Goal: Task Accomplishment & Management: Use online tool/utility

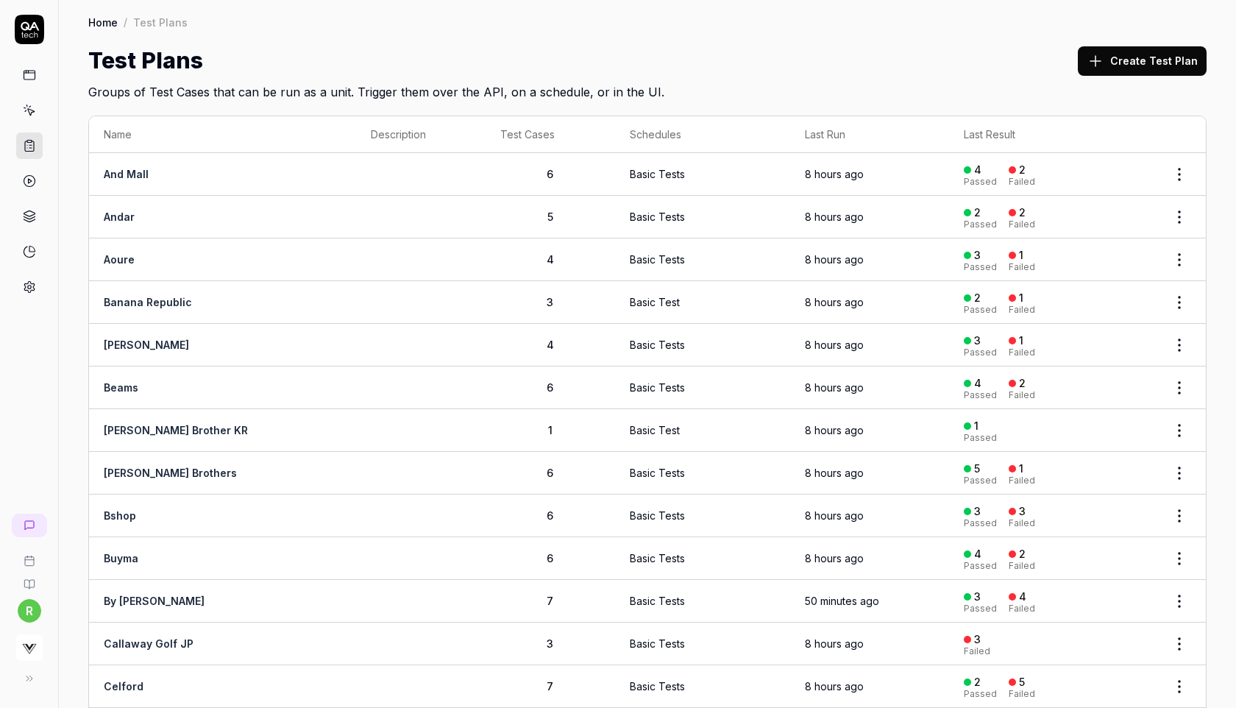
click at [1015, 76] on div "Test Plans Create Test Plan" at bounding box center [647, 60] width 1118 height 33
click at [26, 111] on icon at bounding box center [29, 110] width 13 height 13
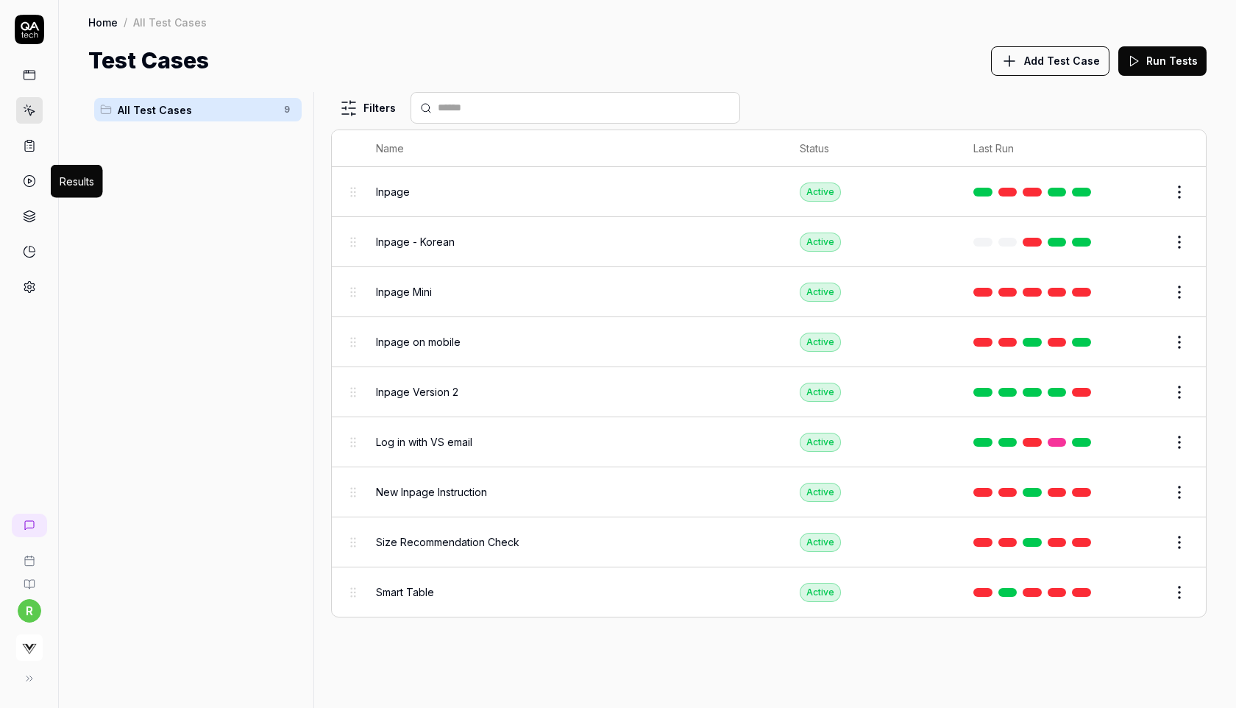
click at [29, 174] on link at bounding box center [29, 181] width 26 height 26
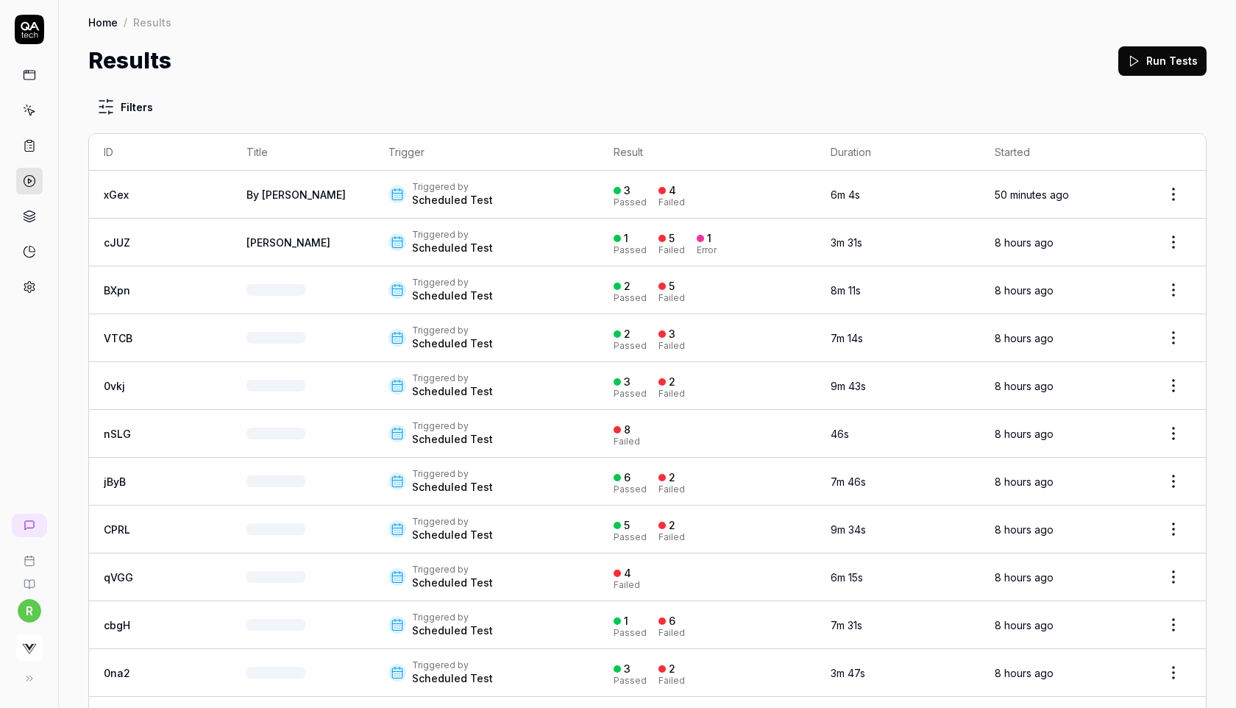
click at [1168, 193] on html "r Home / Results Home / Results Results Run Tests Filters ID Title Trigger Resu…" at bounding box center [618, 354] width 1236 height 708
click at [1123, 257] on div "Rerun tests" at bounding box center [1131, 261] width 127 height 32
click at [1165, 249] on html "r Home / Results Home / Results Results Run Tests Filters ID Title Trigger Resu…" at bounding box center [618, 354] width 1236 height 708
click at [1105, 303] on div "Rerun tests" at bounding box center [1131, 309] width 127 height 32
click at [1168, 290] on html "r Home / Results Home / Results Results Run Tests Filters ID Title Trigger Resu…" at bounding box center [618, 354] width 1236 height 708
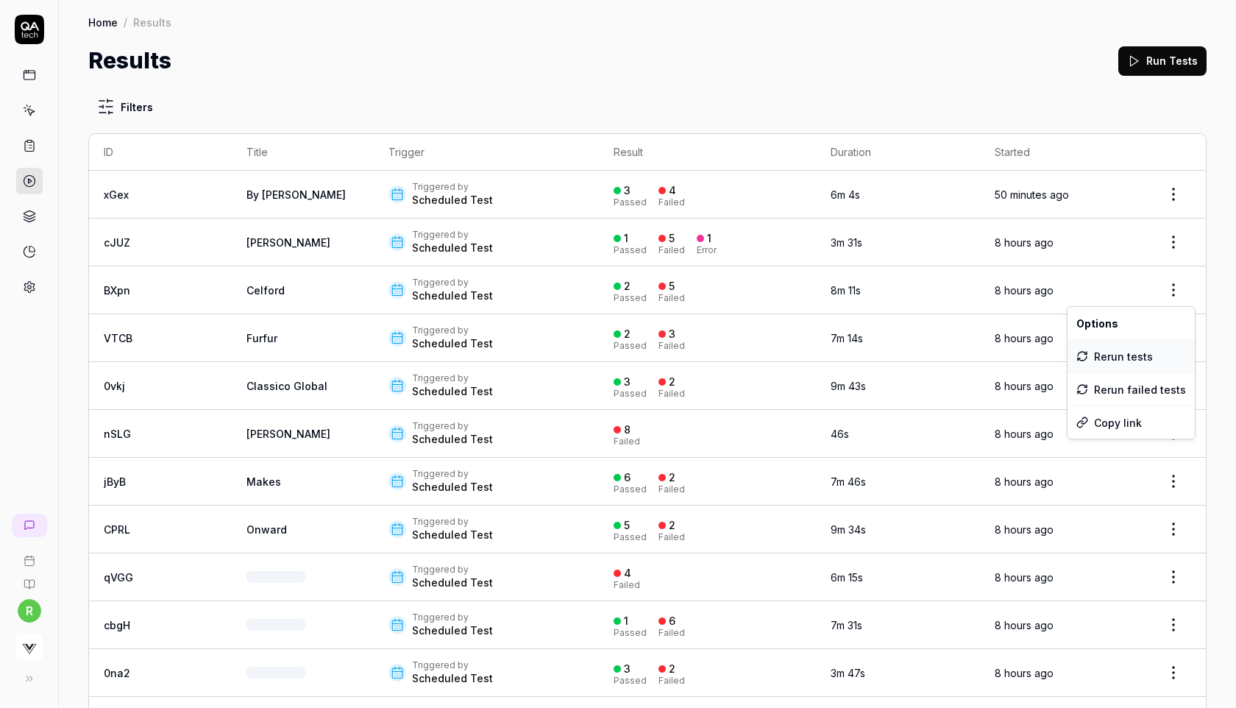
click at [1125, 355] on div "Rerun tests" at bounding box center [1131, 356] width 127 height 32
click at [1168, 339] on html "r Home / Results Home / Results Results Run Tests Filters ID Title Trigger Resu…" at bounding box center [618, 354] width 1236 height 708
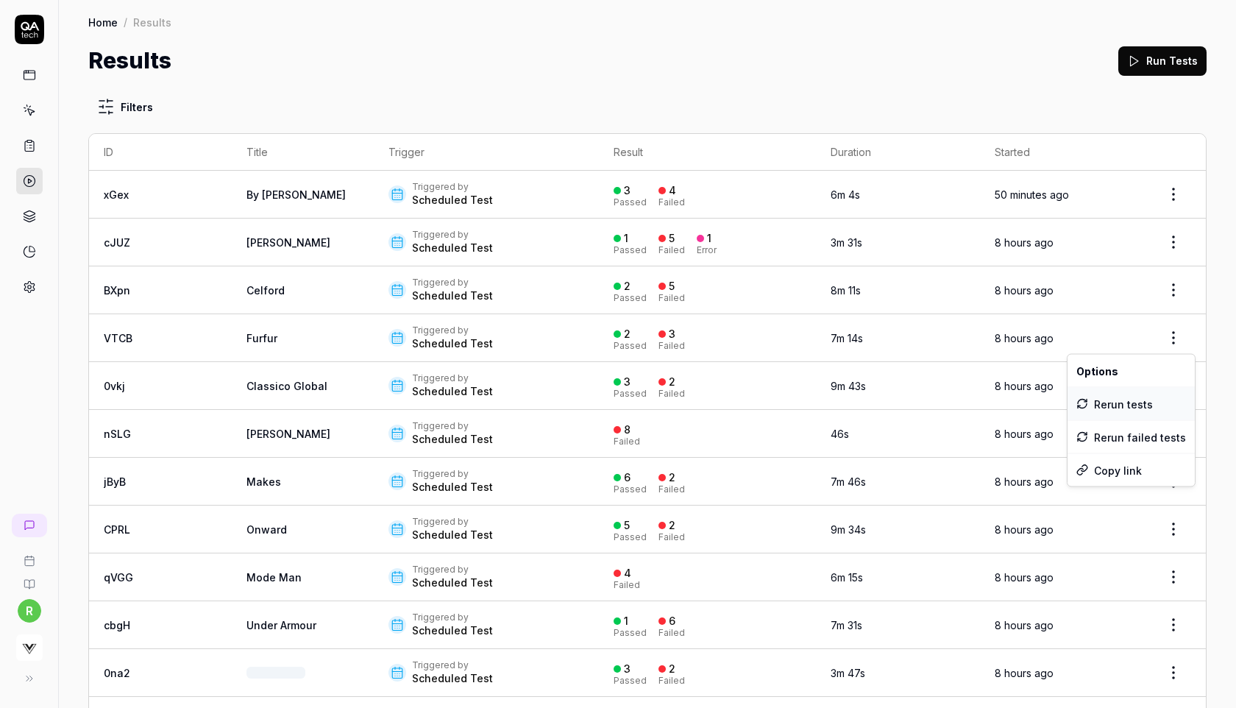
click at [1126, 395] on div "Rerun tests" at bounding box center [1131, 404] width 127 height 32
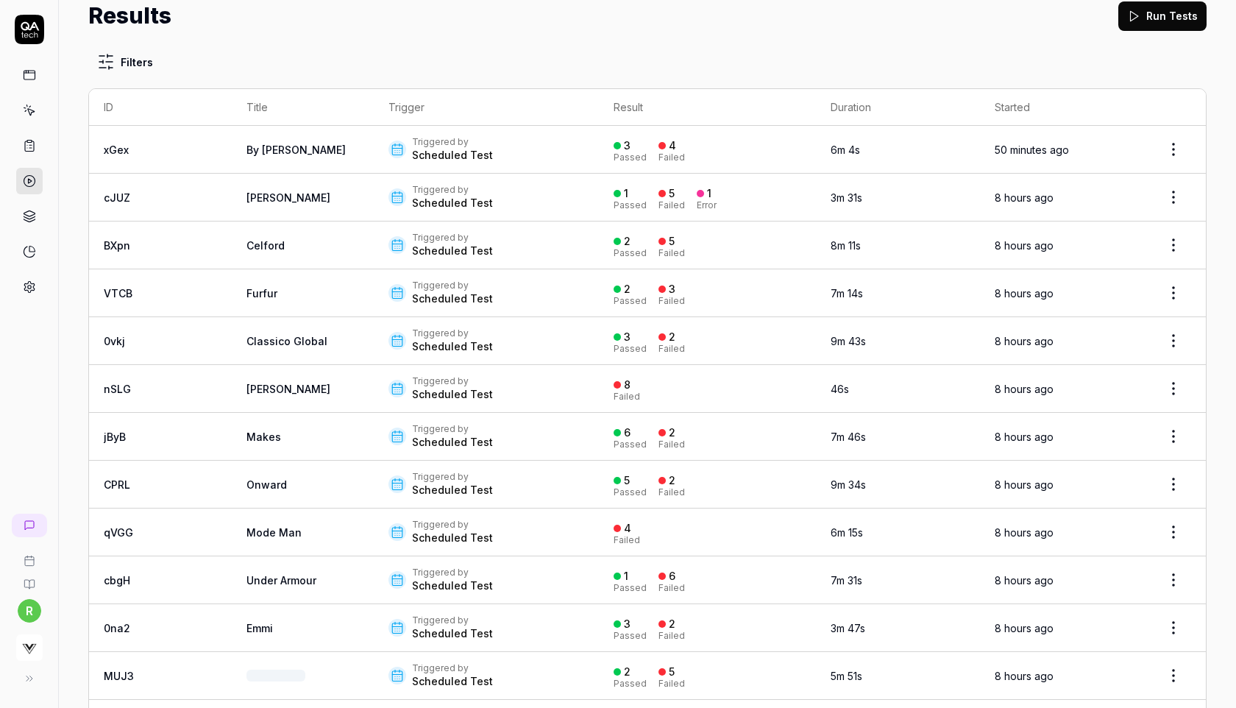
scroll to position [46, 0]
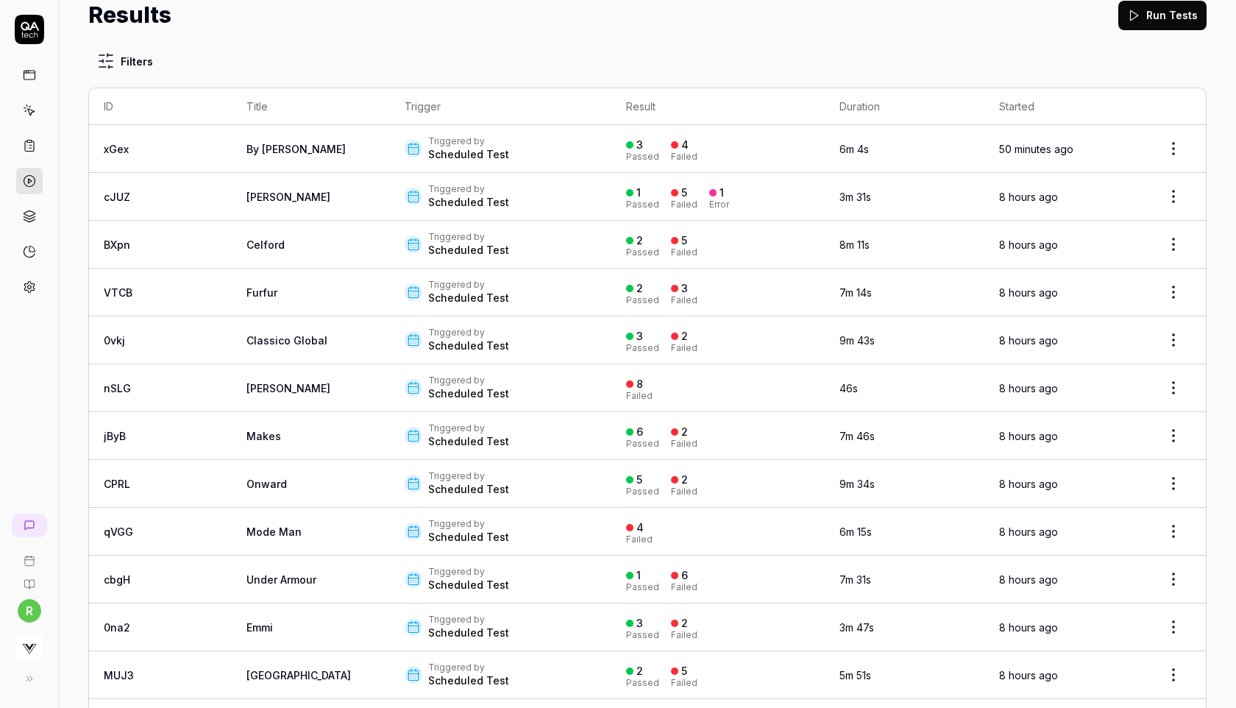
click at [1180, 336] on html "r Home / Results Home / Results Results Run Tests Filters ID Title Trigger Resu…" at bounding box center [618, 354] width 1236 height 708
click at [1132, 402] on div "Rerun tests" at bounding box center [1131, 405] width 127 height 32
click at [1173, 387] on html "r Home / Results Home / Results Results Run Tests Filters ID Title Trigger Resu…" at bounding box center [618, 354] width 1236 height 708
click at [1127, 457] on div "Rerun tests" at bounding box center [1131, 453] width 127 height 32
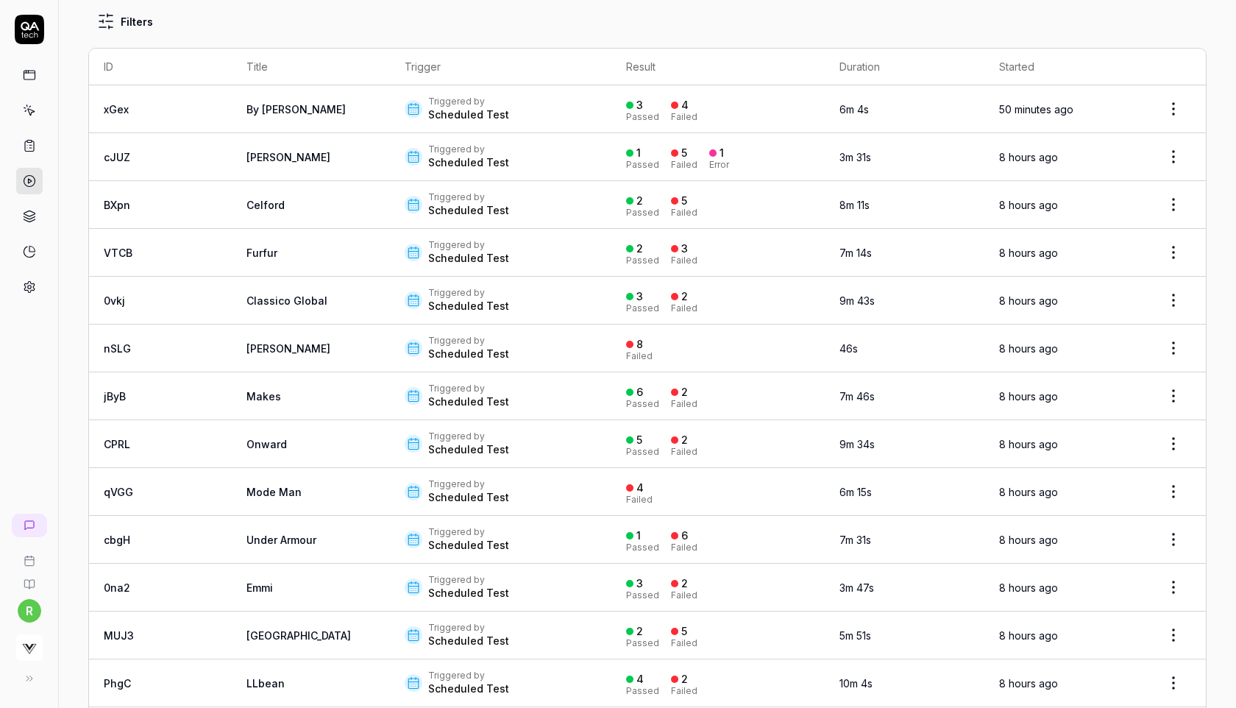
scroll to position [91, 0]
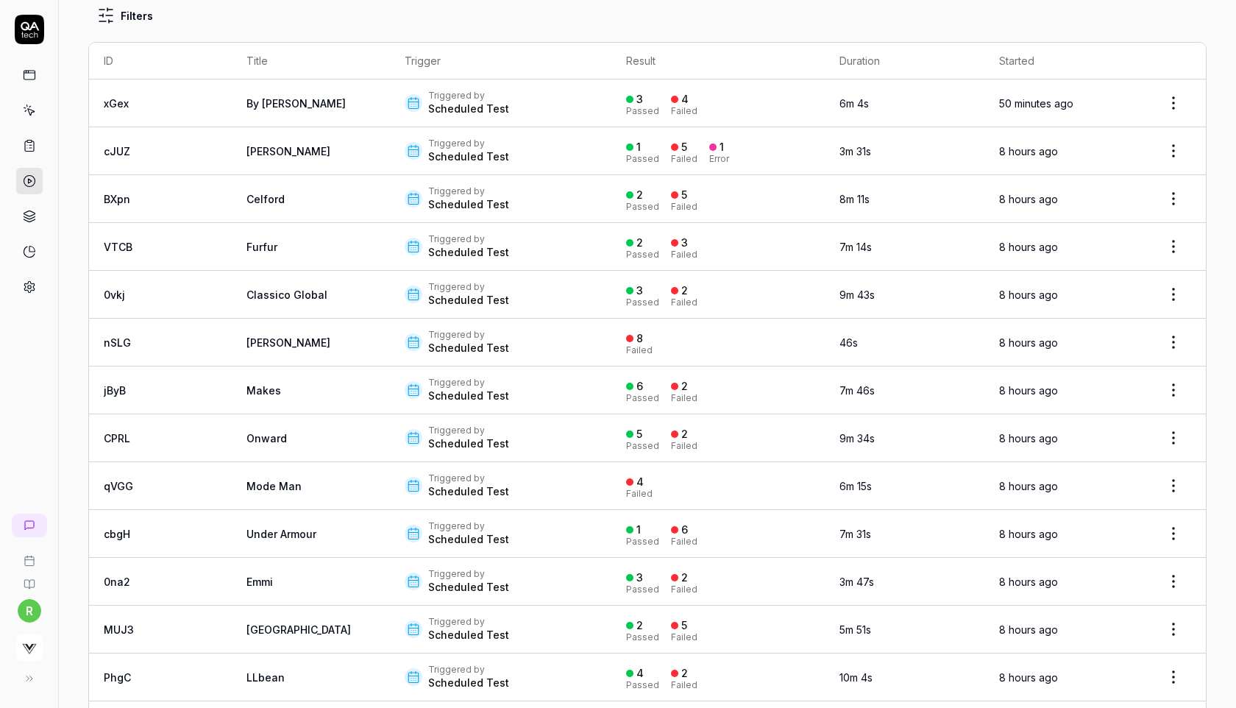
click at [1173, 392] on html "r Home / Results Home / Results Results Run Tests Filters ID Title Trigger Resu…" at bounding box center [618, 354] width 1236 height 708
click at [1135, 463] on div "Rerun tests" at bounding box center [1131, 454] width 127 height 32
click at [1175, 437] on html "r Home / Results Home / Results Results Run Tests Filters ID Title Trigger Resu…" at bounding box center [618, 354] width 1236 height 708
click at [1120, 511] on div "Rerun tests" at bounding box center [1131, 502] width 127 height 32
click at [1169, 476] on html "r Home / Results Home / Results Results Run Tests Filters ID Title Trigger Resu…" at bounding box center [618, 354] width 1236 height 708
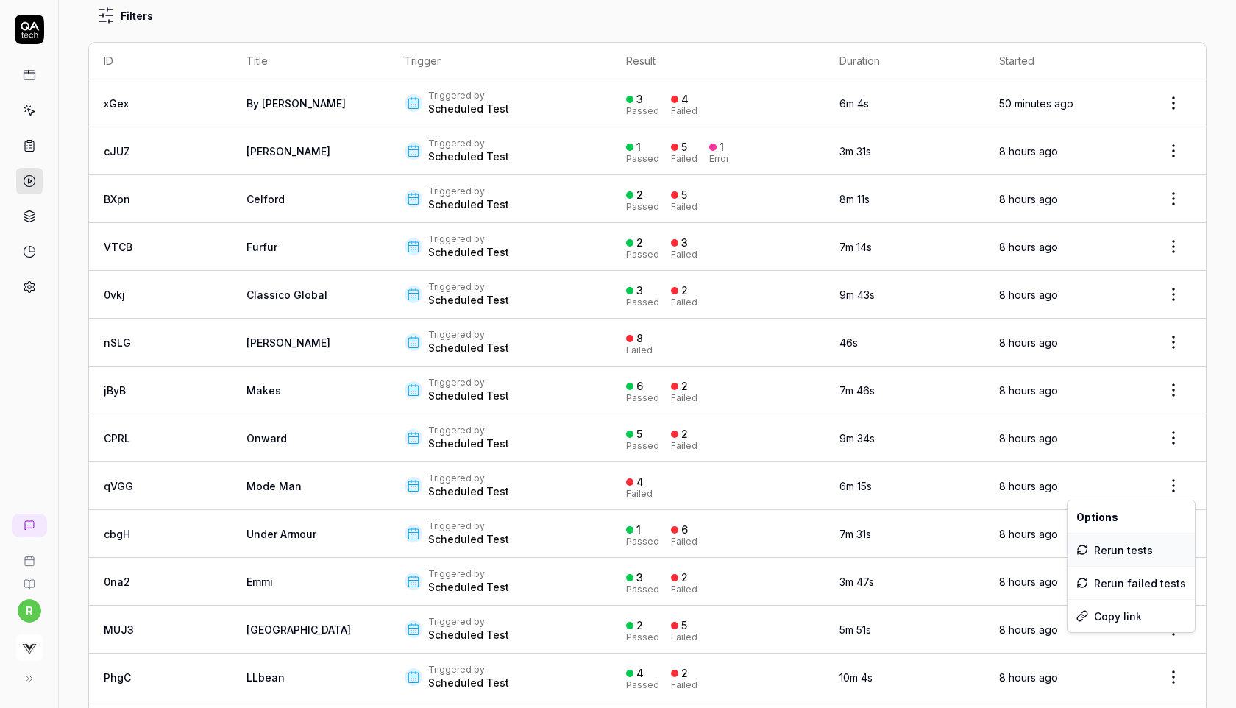
click at [1118, 544] on div "Rerun tests" at bounding box center [1131, 549] width 127 height 32
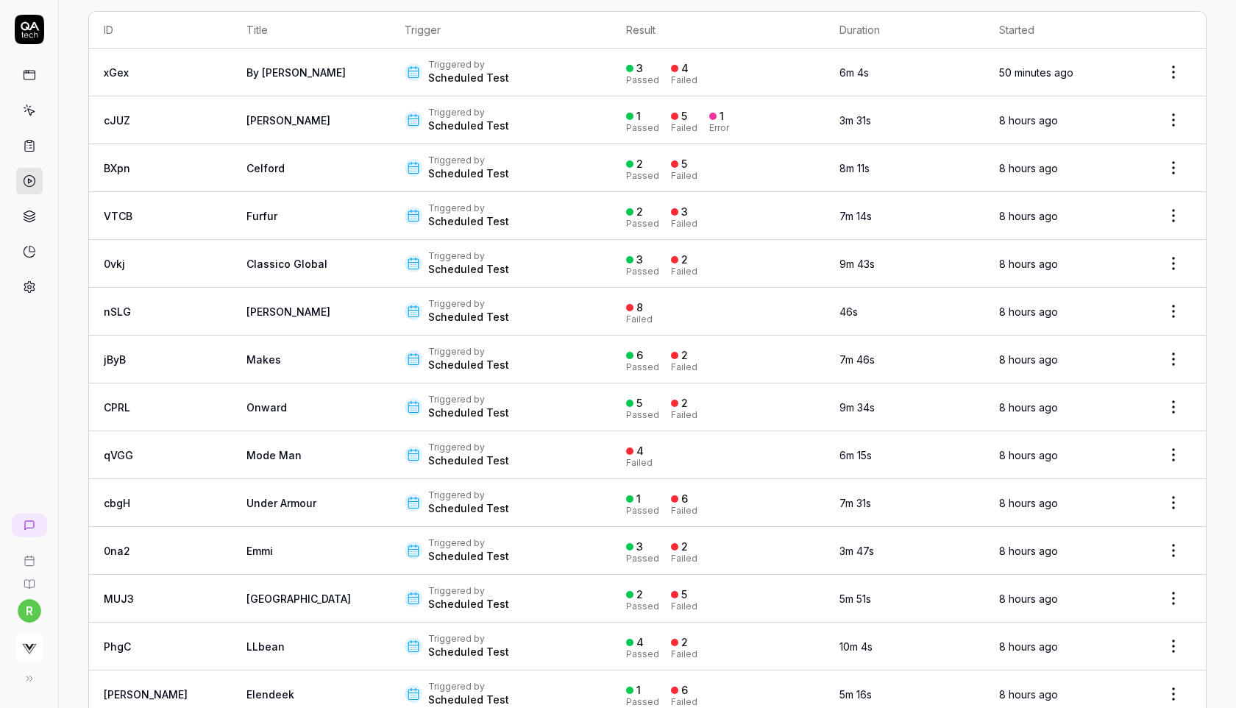
scroll to position [139, 0]
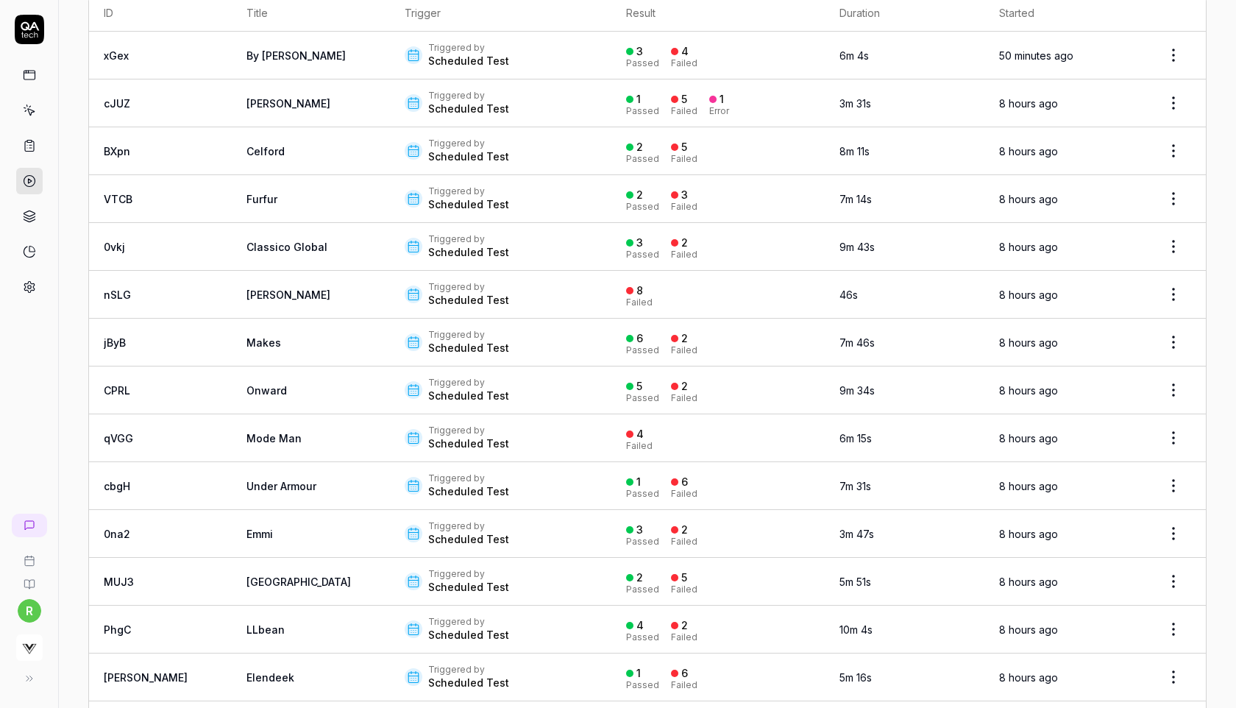
click at [1175, 481] on html "r Home / Results Home / Results Results Run Tests Filters ID Title Trigger Resu…" at bounding box center [618, 354] width 1236 height 708
click at [1107, 548] on div "Rerun tests" at bounding box center [1131, 549] width 127 height 32
click at [1173, 528] on html "r Home / Results Home / Results Results Run Tests Filters ID Title Trigger Resu…" at bounding box center [618, 354] width 1236 height 708
click at [1116, 596] on div "Rerun tests" at bounding box center [1131, 596] width 127 height 32
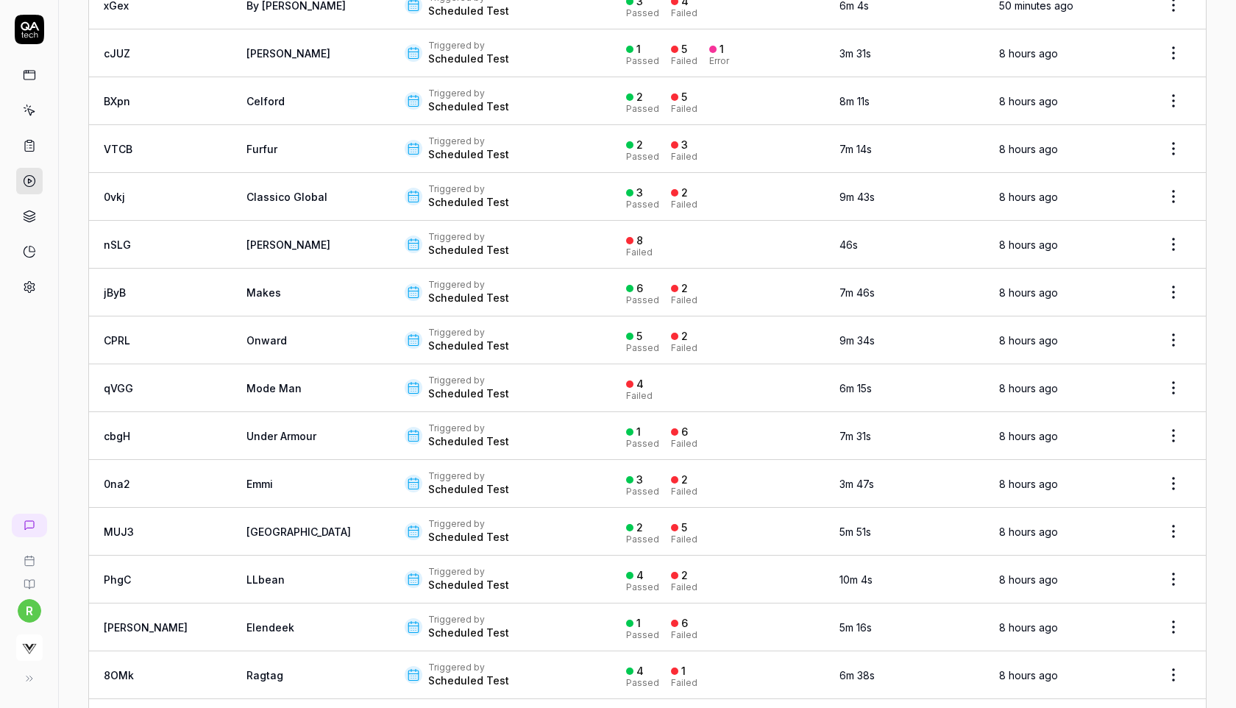
scroll to position [220, 0]
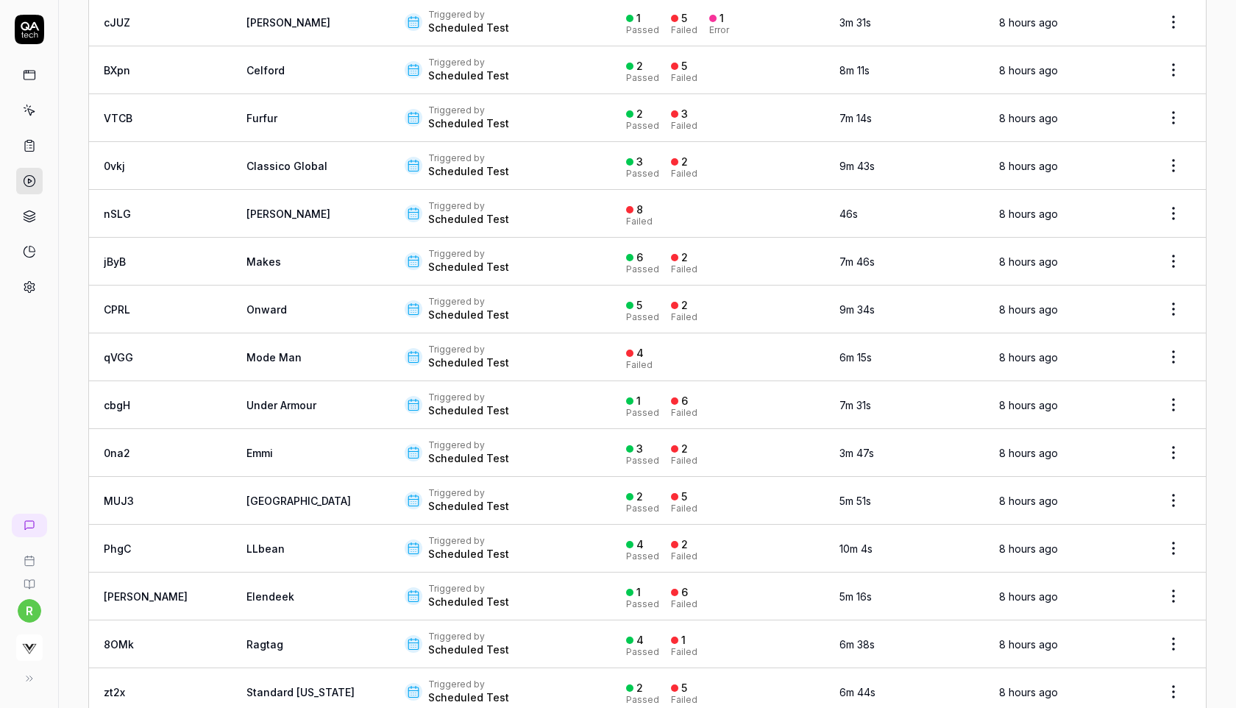
click at [1168, 543] on html "r Home / Results Home / Results Results Run Tests Filters ID Title Trigger Resu…" at bounding box center [618, 354] width 1236 height 708
click at [1125, 616] on div "Rerun tests" at bounding box center [1131, 610] width 127 height 32
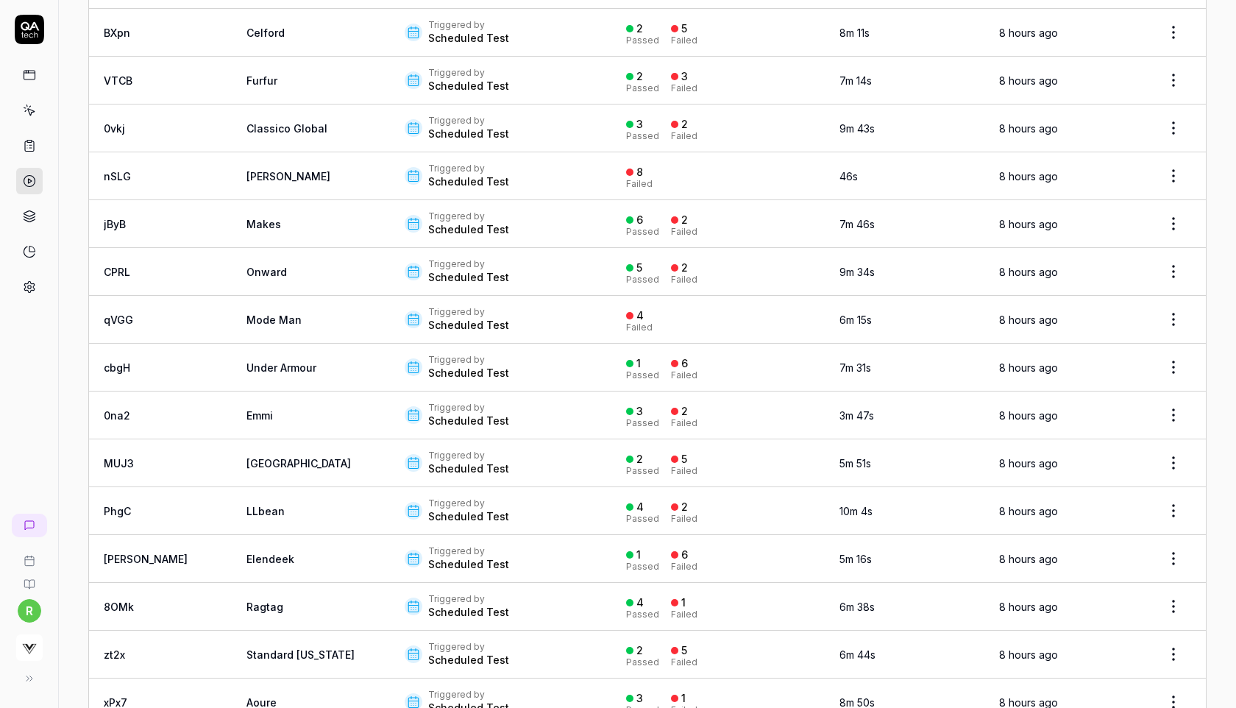
scroll to position [260, 0]
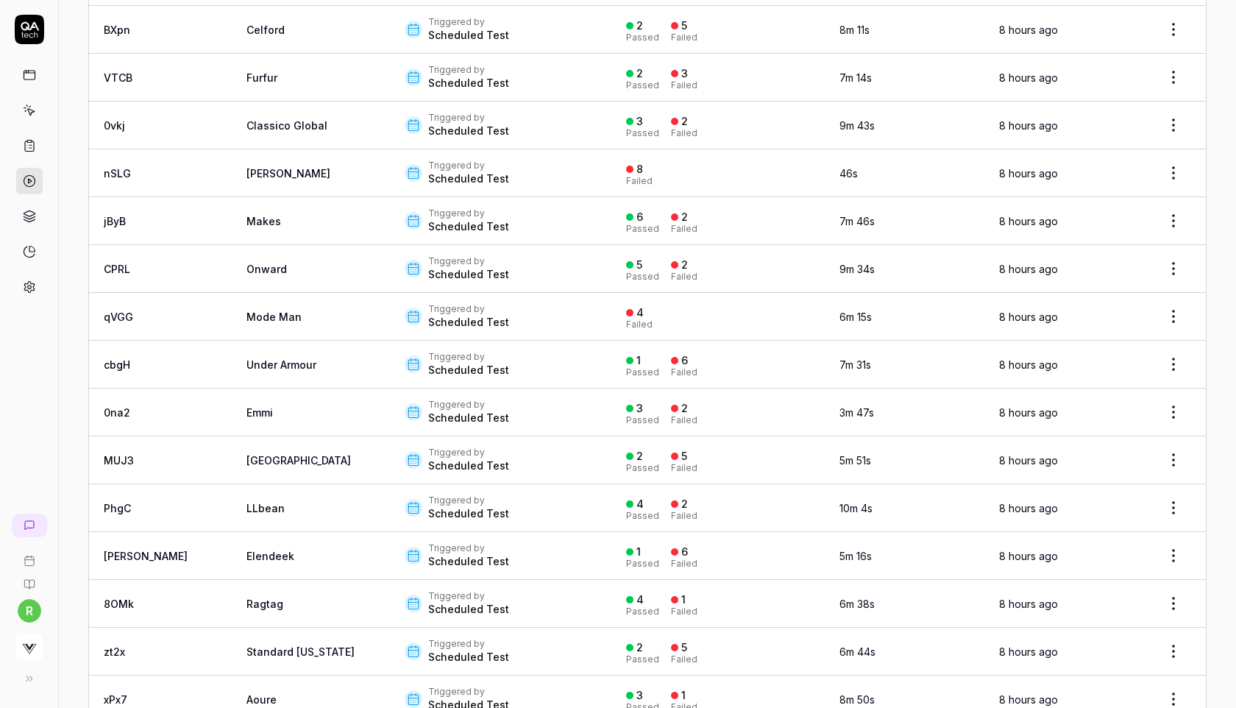
click at [1172, 556] on html "r Home / Results Home / Results Results Run Tests Filters ID Title Trigger Resu…" at bounding box center [618, 354] width 1236 height 708
click at [1125, 619] on div "Rerun tests" at bounding box center [1131, 618] width 127 height 32
click at [1168, 598] on html "r Home / Results Home / Results Results Run Tests Filters ID Title Trigger Resu…" at bounding box center [618, 354] width 1236 height 708
click at [1143, 491] on div "Rerun tests" at bounding box center [1131, 497] width 127 height 32
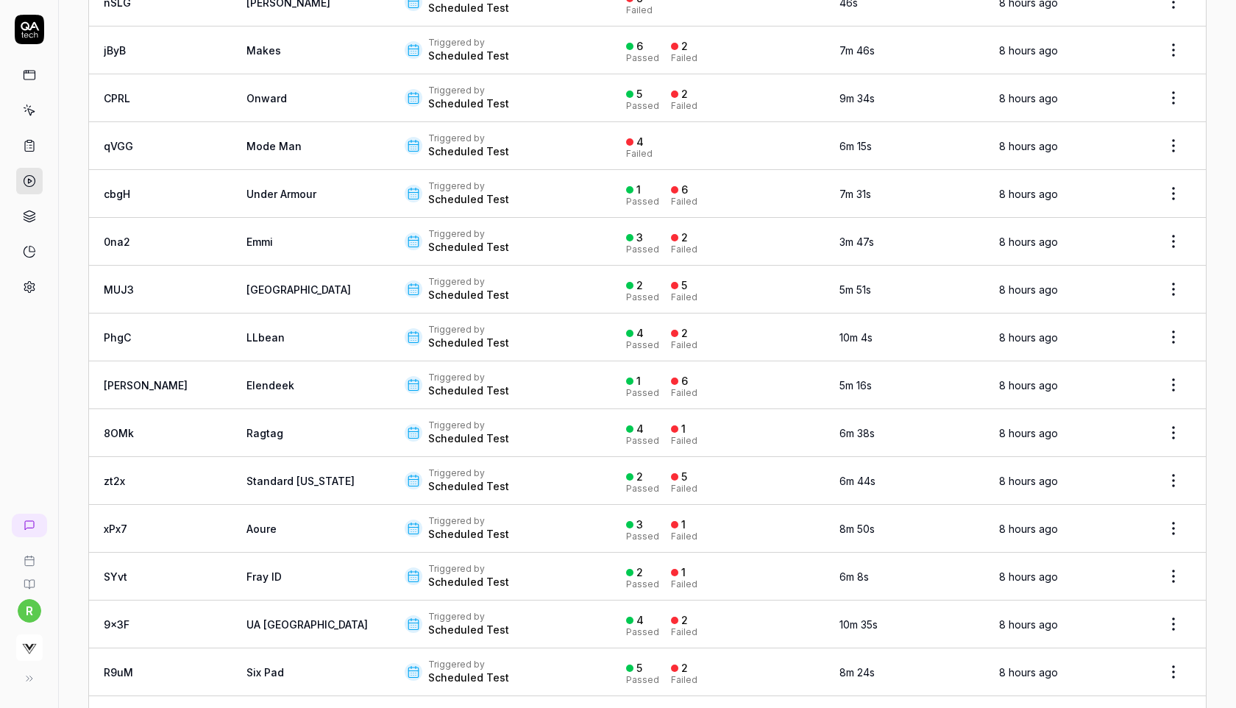
scroll to position [477, 0]
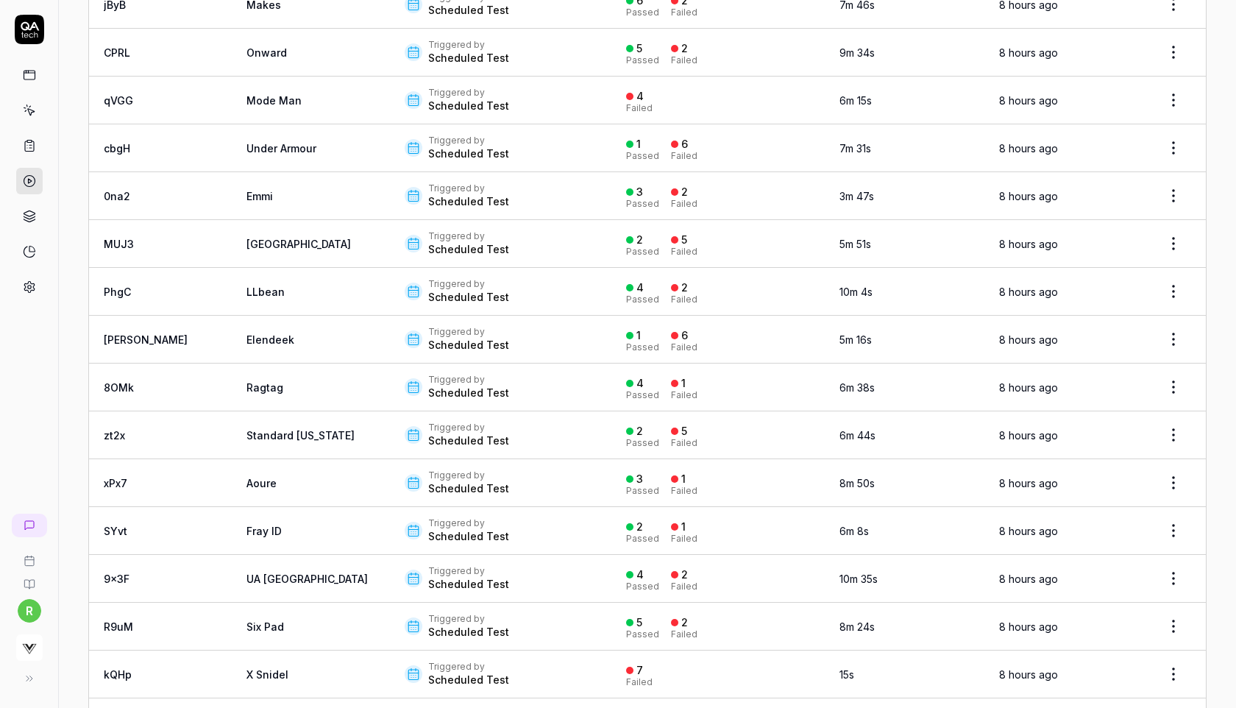
click at [1174, 434] on html "r Home / Results Home / Results Results Run Tests Filters ID Title Trigger Resu…" at bounding box center [618, 354] width 1236 height 708
drag, startPoint x: 1140, startPoint y: 496, endPoint x: 1158, endPoint y: 490, distance: 18.6
click at [1158, 490] on div "Rerun tests" at bounding box center [1131, 496] width 127 height 32
click at [1171, 478] on html "r Home / Results Home / Results Results Run Tests Filters ID Title Trigger Resu…" at bounding box center [618, 354] width 1236 height 708
click at [1118, 542] on div "Rerun tests" at bounding box center [1131, 544] width 127 height 32
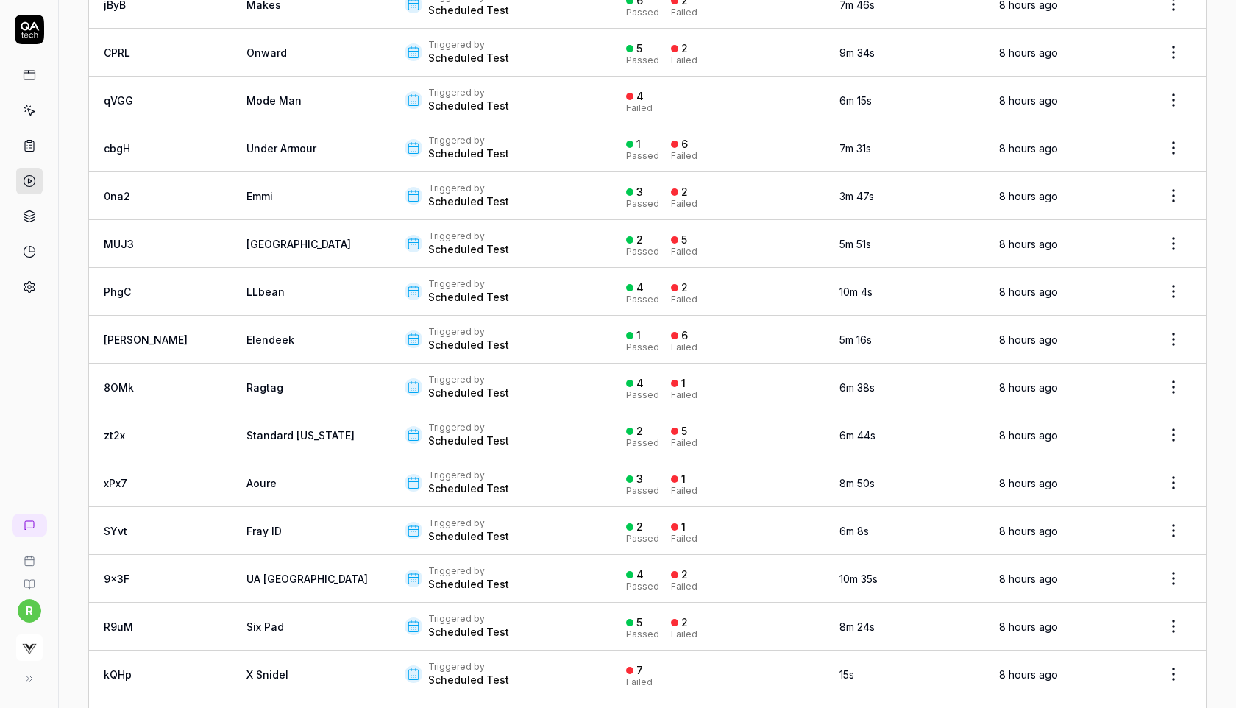
click at [1172, 525] on html "r Home / Results Home / Results Results Run Tests Filters ID Title Trigger Resu…" at bounding box center [618, 354] width 1236 height 708
click at [1131, 589] on div "Rerun tests" at bounding box center [1131, 591] width 127 height 32
click at [1168, 577] on html "r Home / Results Home / Results Results Run Tests Filters ID Title Trigger Resu…" at bounding box center [618, 354] width 1236 height 708
click at [1144, 472] on div "Rerun tests" at bounding box center [1131, 471] width 127 height 32
click at [1164, 627] on html "r Home / Results Home / Results Results Run Tests Filters ID Title Trigger Resu…" at bounding box center [618, 354] width 1236 height 708
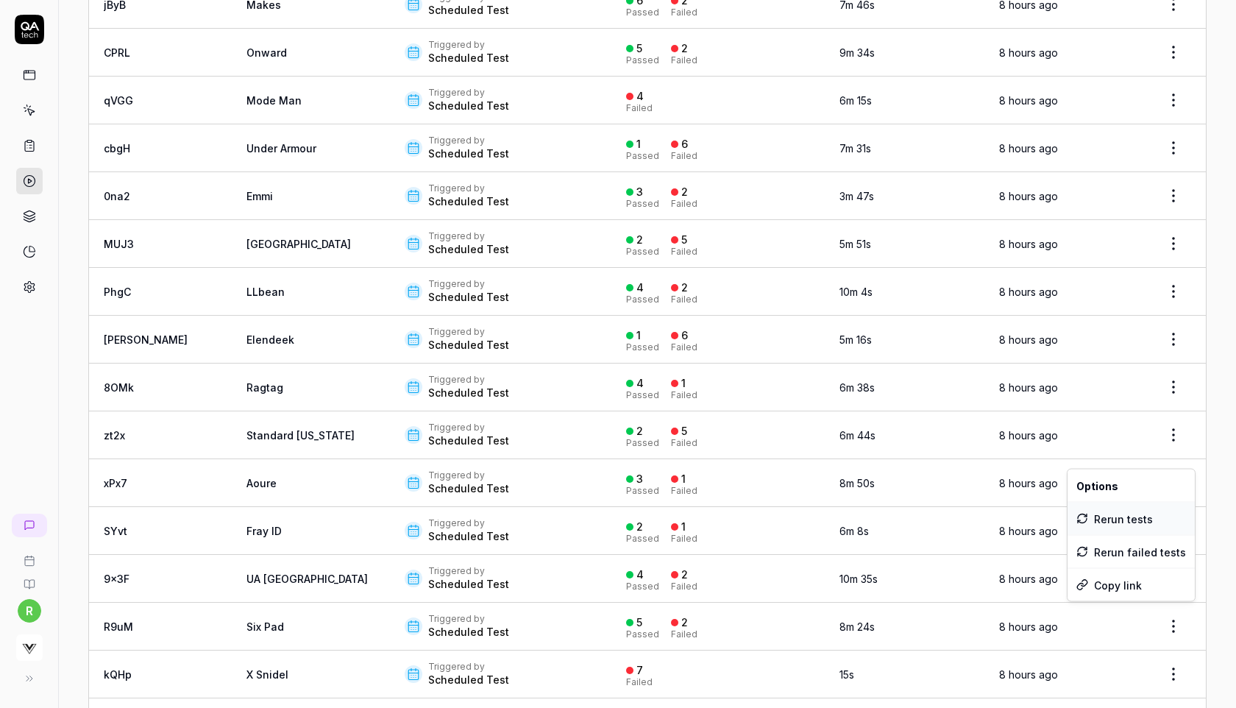
click at [1130, 515] on div "Rerun tests" at bounding box center [1131, 519] width 127 height 32
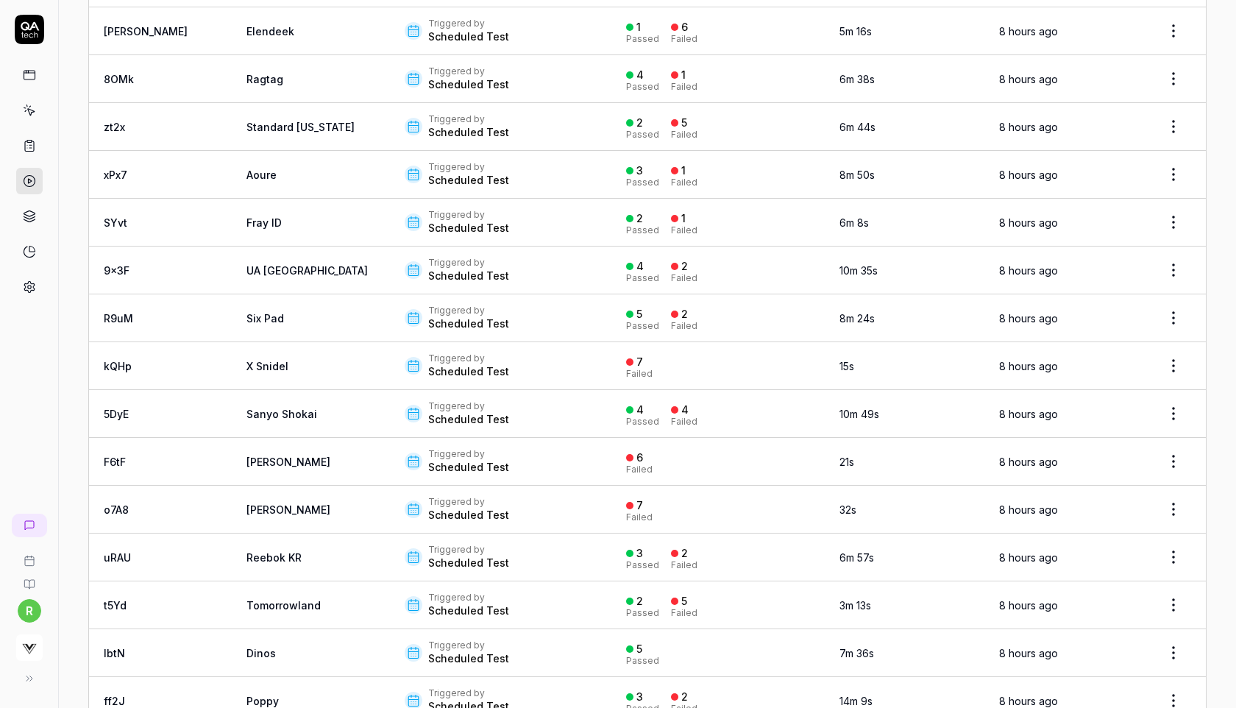
scroll to position [786, 0]
click at [1182, 400] on html "r Home / Results Home / Results Results Run Tests Filters ID Title Trigger Resu…" at bounding box center [618, 354] width 1236 height 708
click at [1150, 470] on div "Rerun tests" at bounding box center [1131, 472] width 127 height 32
click at [1176, 505] on html "r Home / Results Home / Results Results Run Tests Filters ID Title Trigger Resu…" at bounding box center [618, 354] width 1236 height 708
click at [1129, 567] on div "Rerun tests" at bounding box center [1131, 567] width 127 height 32
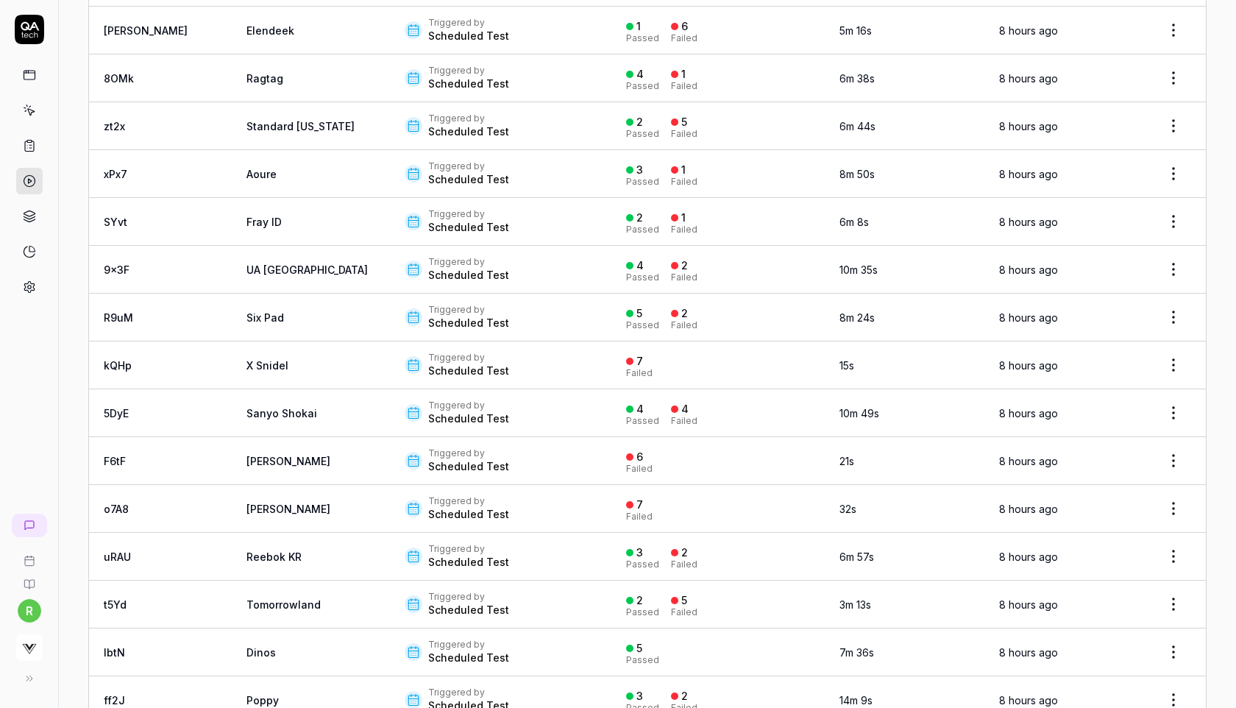
click at [1168, 545] on html "r Home / Results Home / Results Results Run Tests Filters ID Title Trigger Resu…" at bounding box center [618, 354] width 1236 height 708
click at [1133, 606] on div "Rerun tests" at bounding box center [1131, 614] width 127 height 32
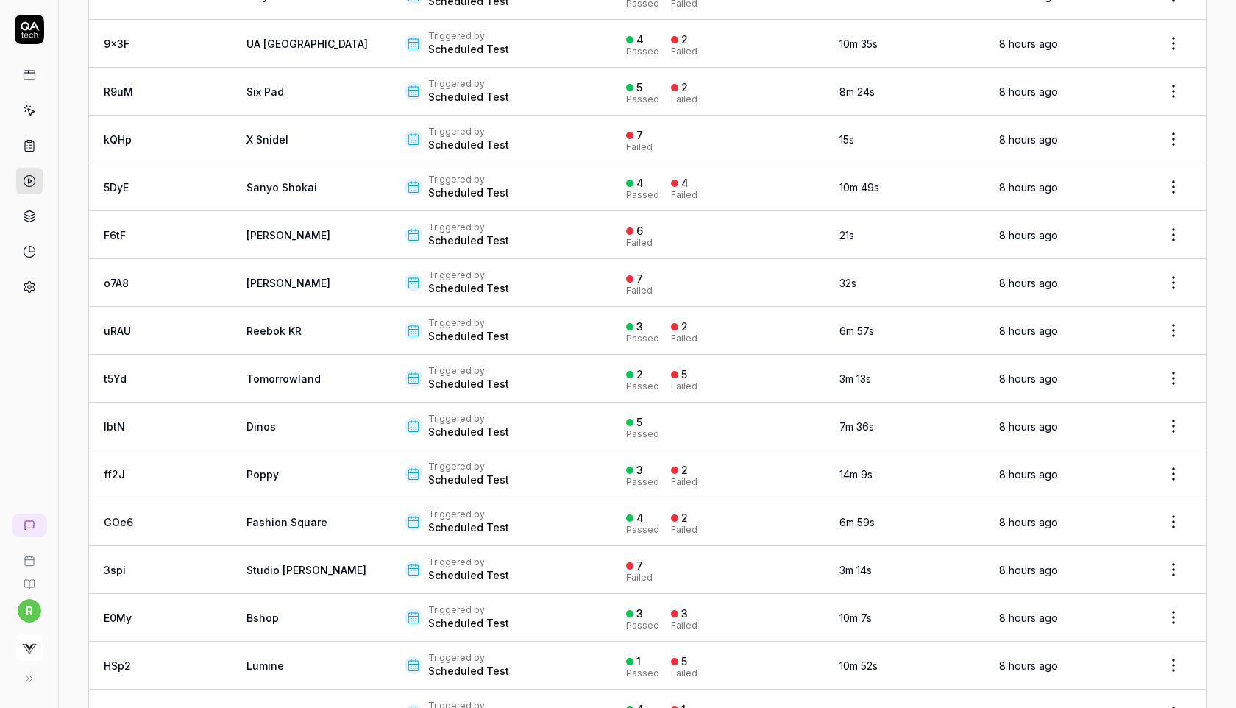
scroll to position [1020, 0]
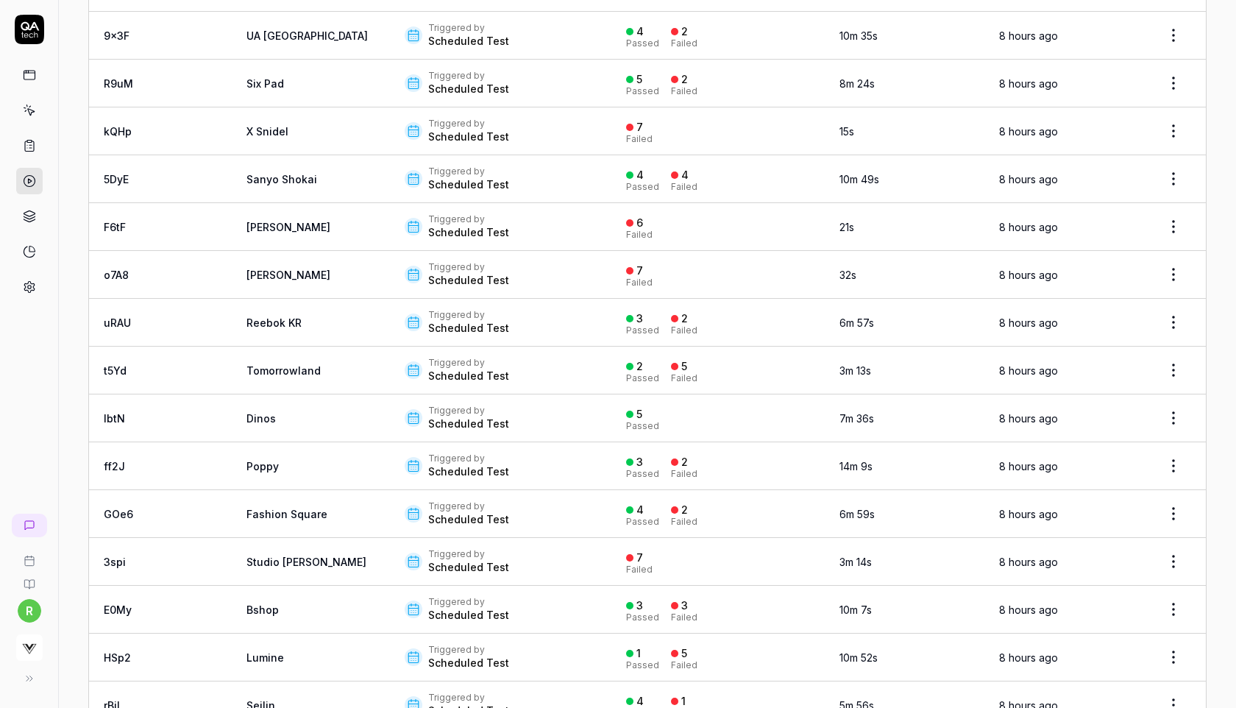
click at [1174, 405] on html "r Home / Results Home / Results Results Run Tests Filters ID Title Trigger Resu…" at bounding box center [618, 354] width 1236 height 708
click at [1130, 475] on div "Rerun tests" at bounding box center [1131, 475] width 127 height 32
click at [1171, 497] on html "r Home / Results Home / Results Results Run Tests Filters ID Title Trigger Resu…" at bounding box center [618, 354] width 1236 height 708
click at [1126, 571] on div "Rerun tests" at bounding box center [1131, 570] width 127 height 32
click at [1172, 552] on html "r Home / Results Home / Results Results Run Tests Filters ID Title Trigger Resu…" at bounding box center [618, 354] width 1236 height 708
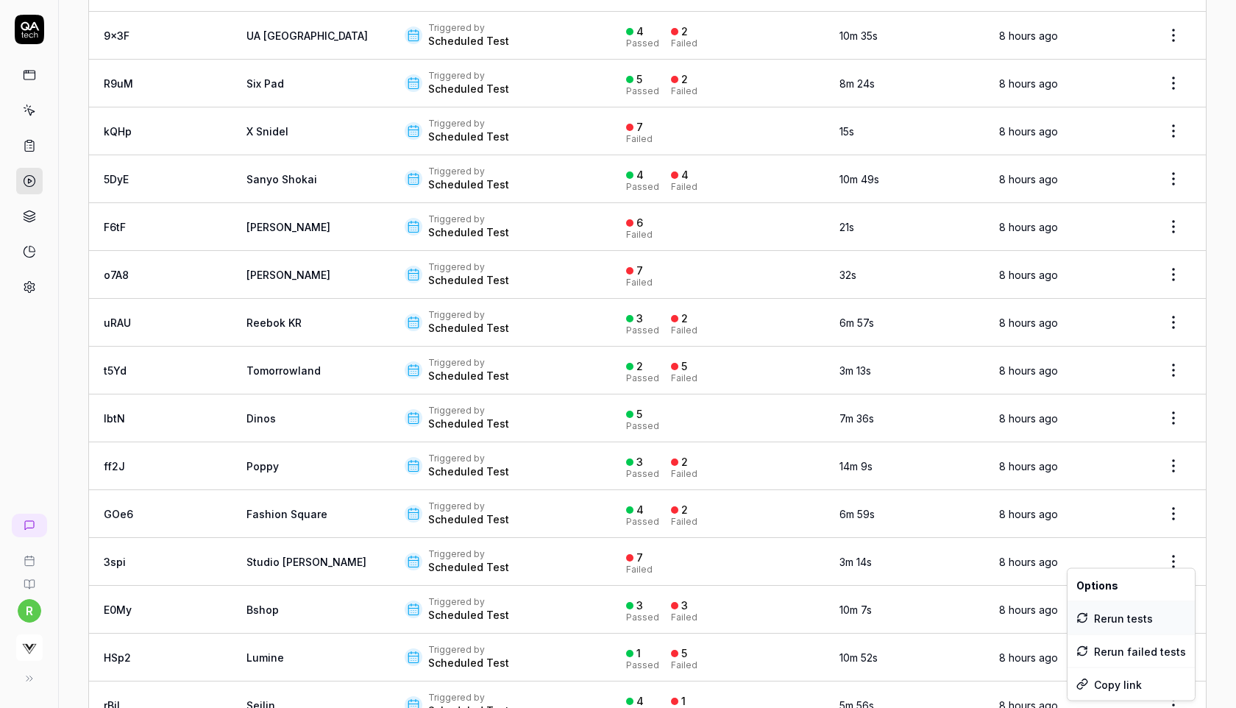
click at [1109, 617] on div "Rerun tests" at bounding box center [1131, 618] width 127 height 32
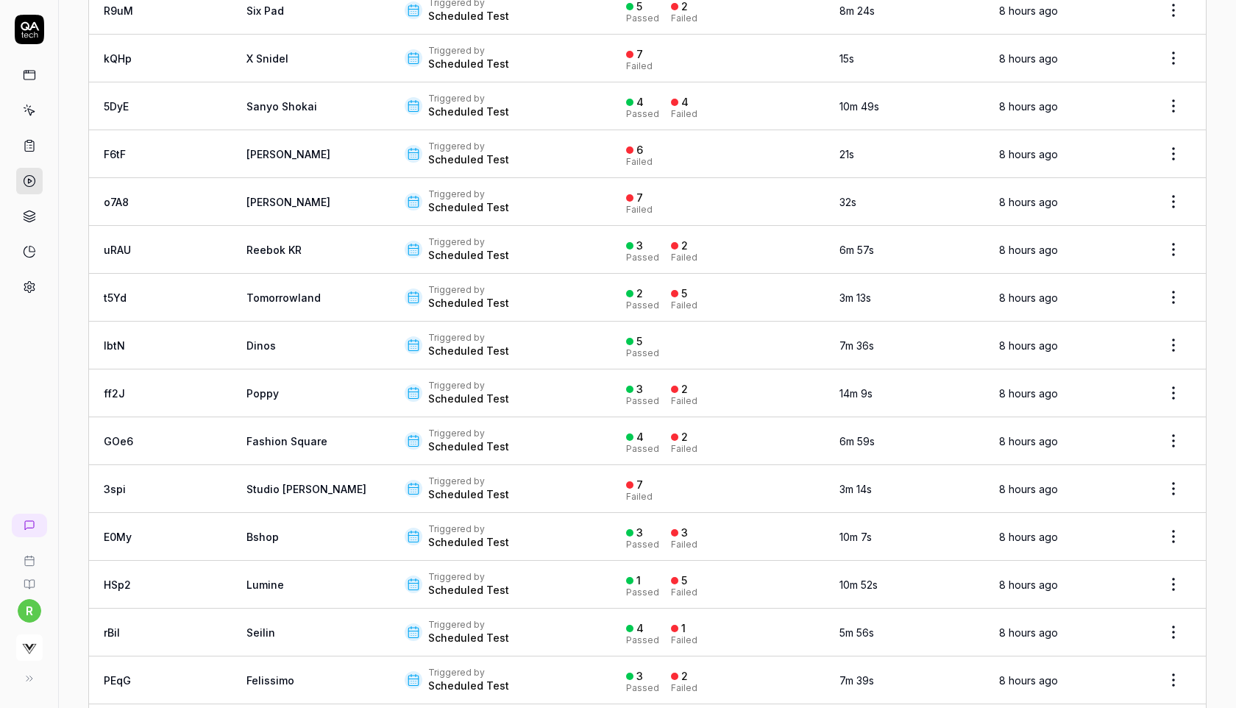
scroll to position [1104, 0]
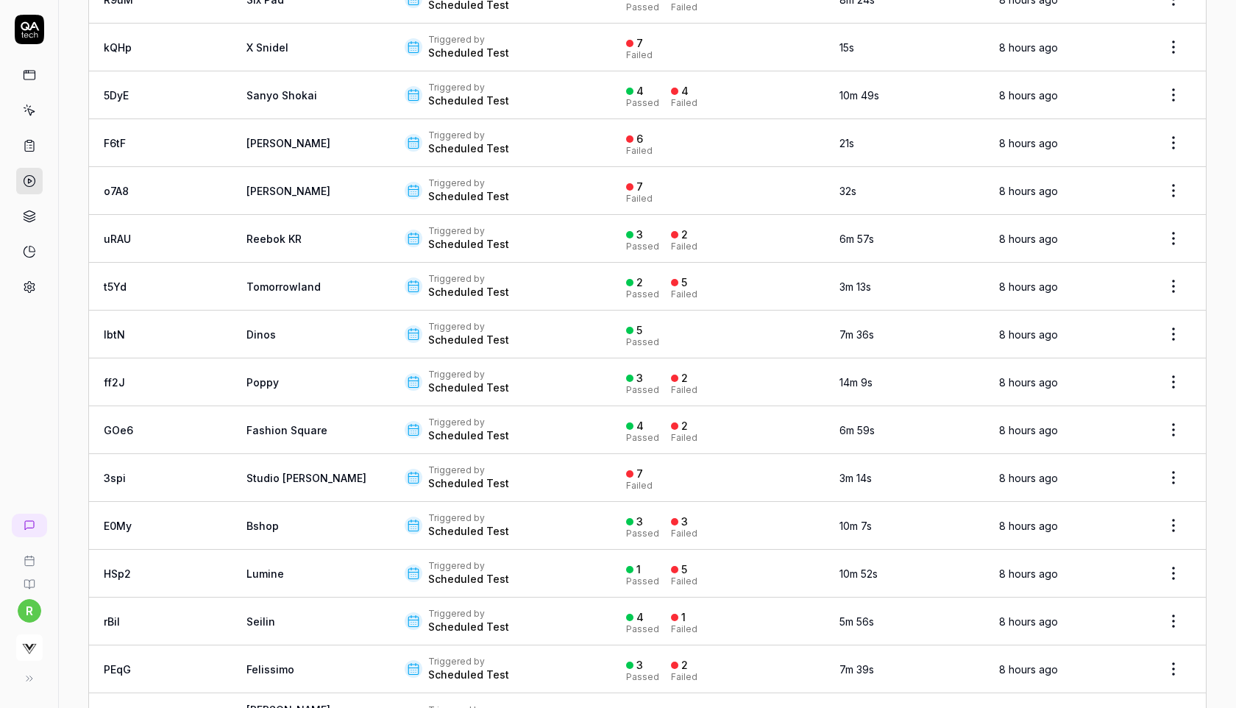
click at [1173, 512] on html "r Home / Results Home / Results Results Run Tests Filters ID Title Trigger Resu…" at bounding box center [618, 354] width 1236 height 708
click at [1108, 583] on div "Rerun tests" at bounding box center [1131, 581] width 127 height 32
click at [1172, 560] on html "r Home / Results Home / Results Results Run Tests Filters ID Title Trigger Resu…" at bounding box center [618, 354] width 1236 height 708
click at [1145, 462] on div "Rerun tests" at bounding box center [1131, 461] width 127 height 32
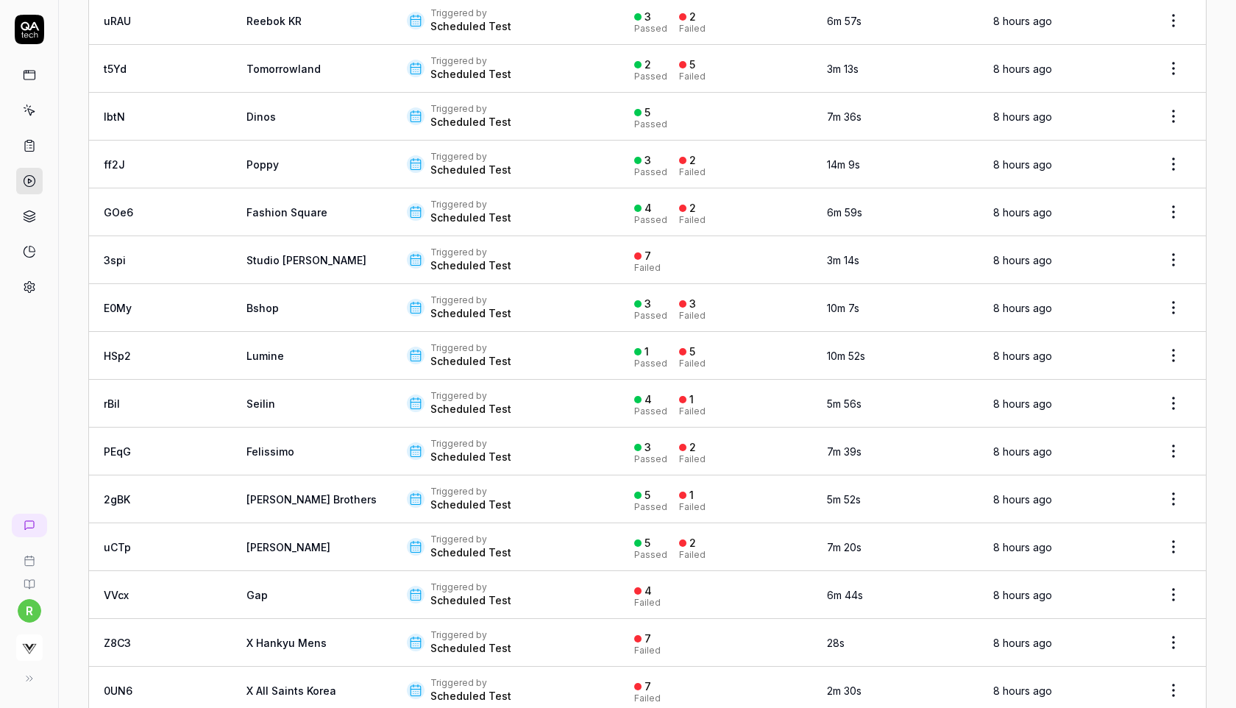
scroll to position [1335, 0]
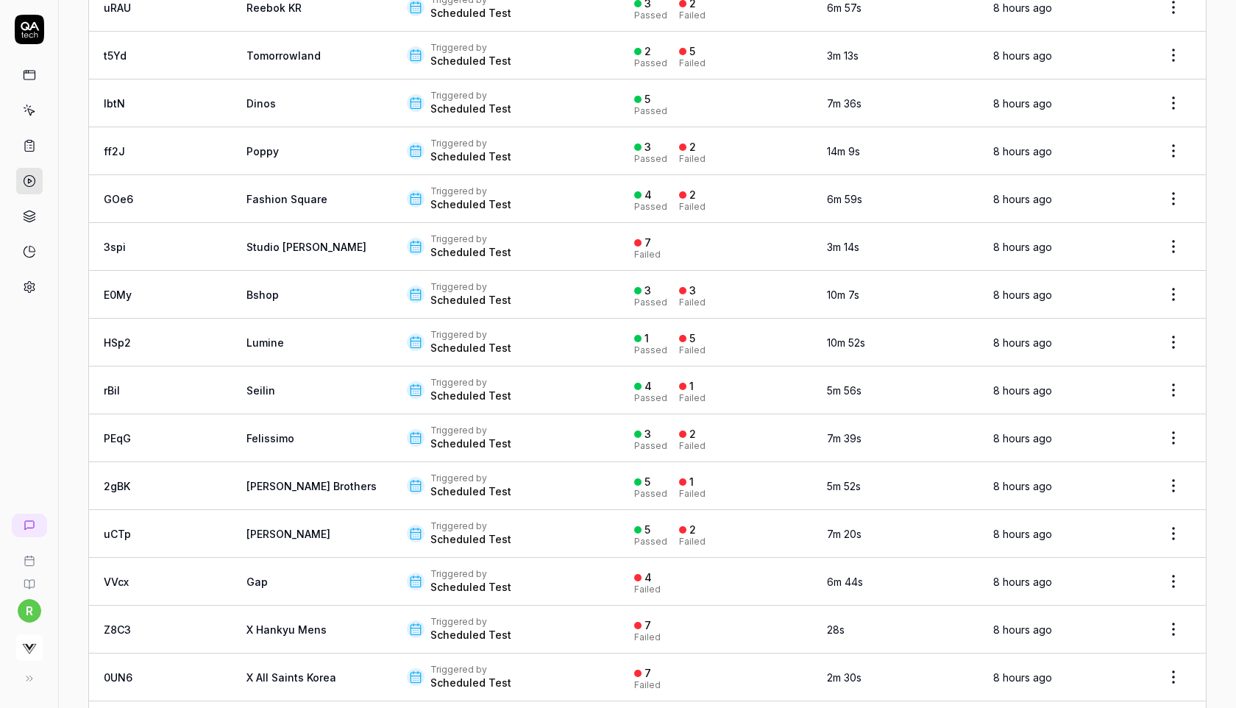
click at [1177, 371] on html "r Home / Results Home / Results Results Run Tests Filters ID Title Trigger Resu…" at bounding box center [618, 354] width 1236 height 708
click at [1109, 444] on div "Rerun tests" at bounding box center [1131, 445] width 127 height 32
click at [1176, 423] on html "r Home / Results Home / Results Results Run Tests Filters ID Title Trigger Resu…" at bounding box center [618, 354] width 1236 height 708
click at [1119, 493] on div "Rerun tests" at bounding box center [1131, 493] width 127 height 32
click at [1164, 515] on html "r Home / Results Home / Results Results Run Tests Filters ID Title Trigger Resu…" at bounding box center [618, 354] width 1236 height 708
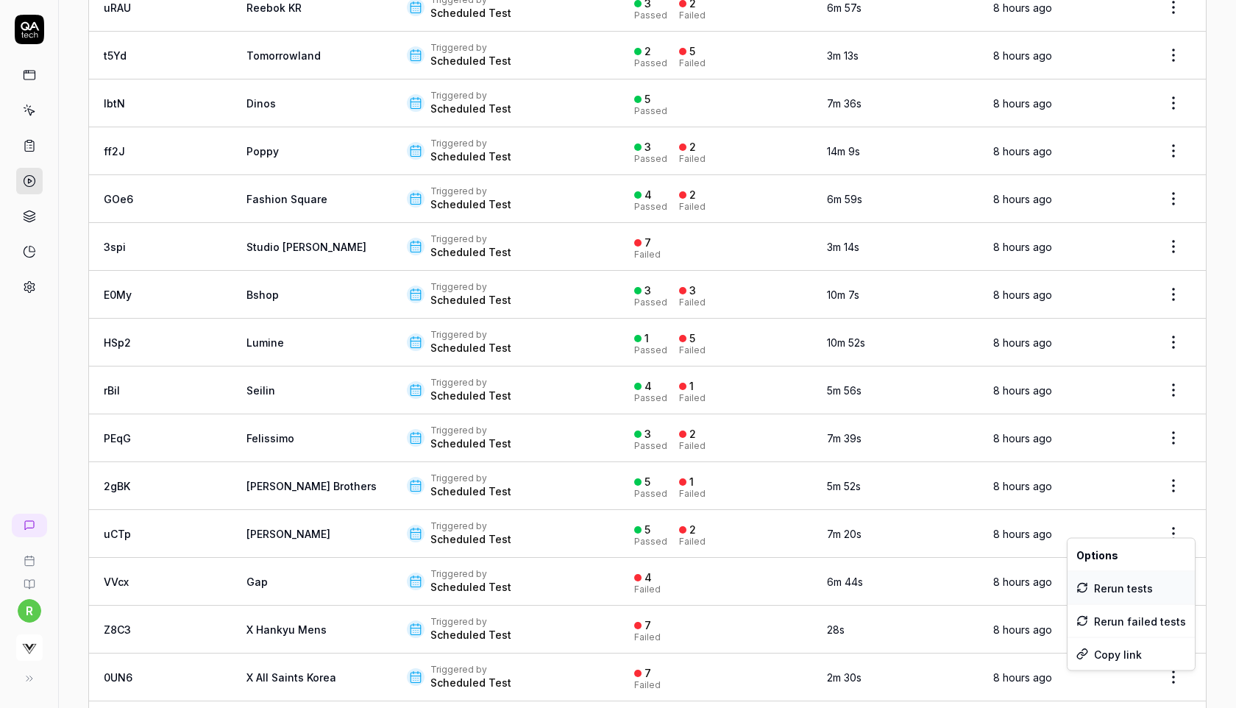
click at [1112, 585] on div "Rerun tests" at bounding box center [1131, 588] width 127 height 32
click at [1170, 565] on html "r Home / Results Home / Results Results Run Tests Filters ID Title Trigger Resu…" at bounding box center [618, 354] width 1236 height 708
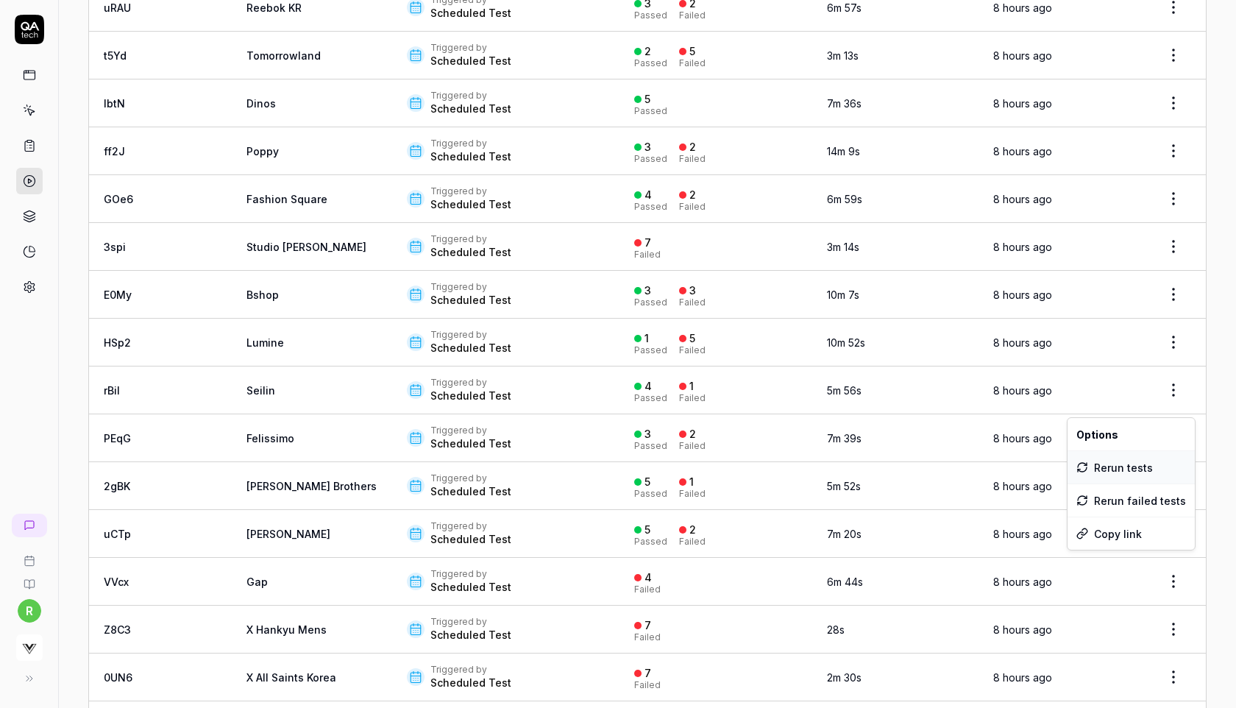
click at [1126, 461] on div "Rerun tests" at bounding box center [1131, 467] width 127 height 32
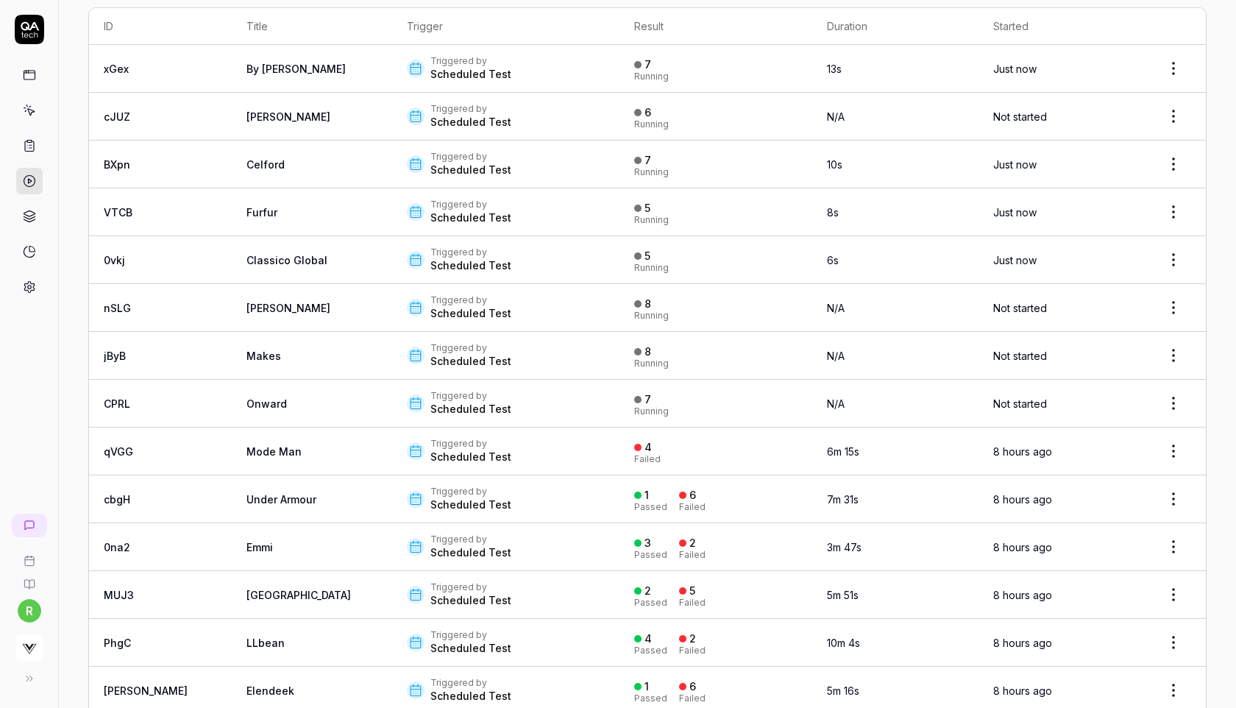
scroll to position [0, 0]
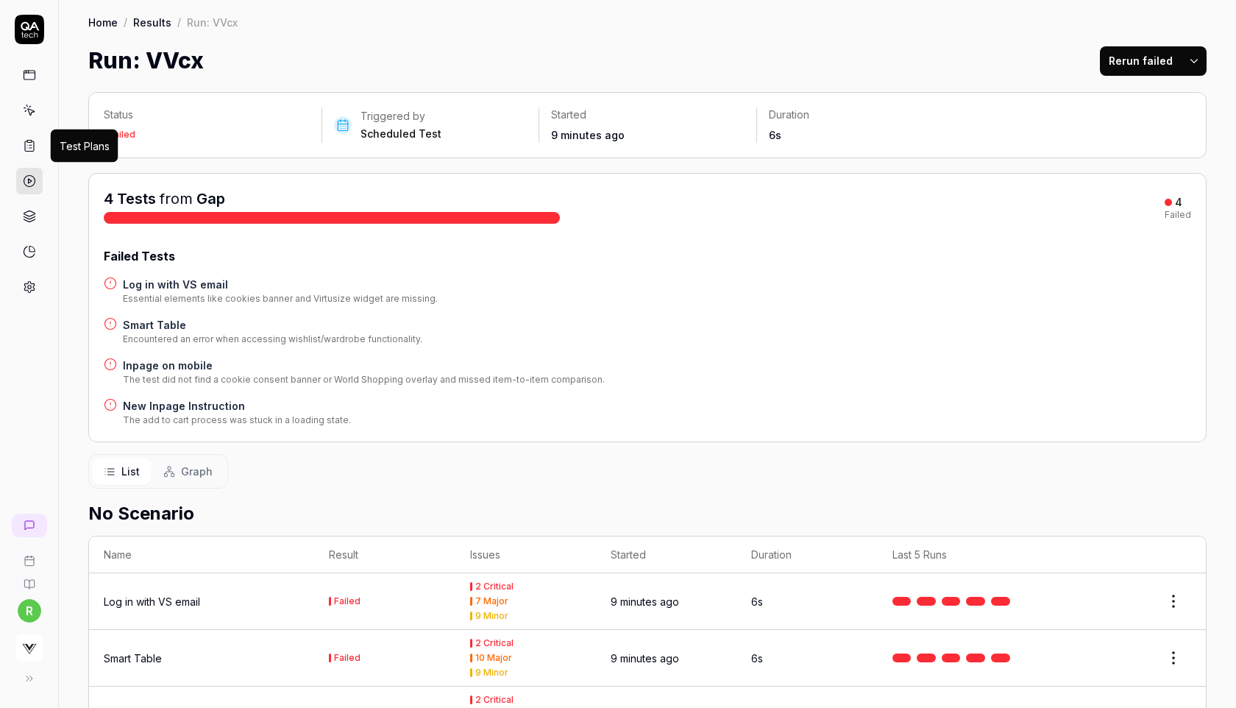
click at [27, 142] on rect at bounding box center [29, 142] width 4 height 2
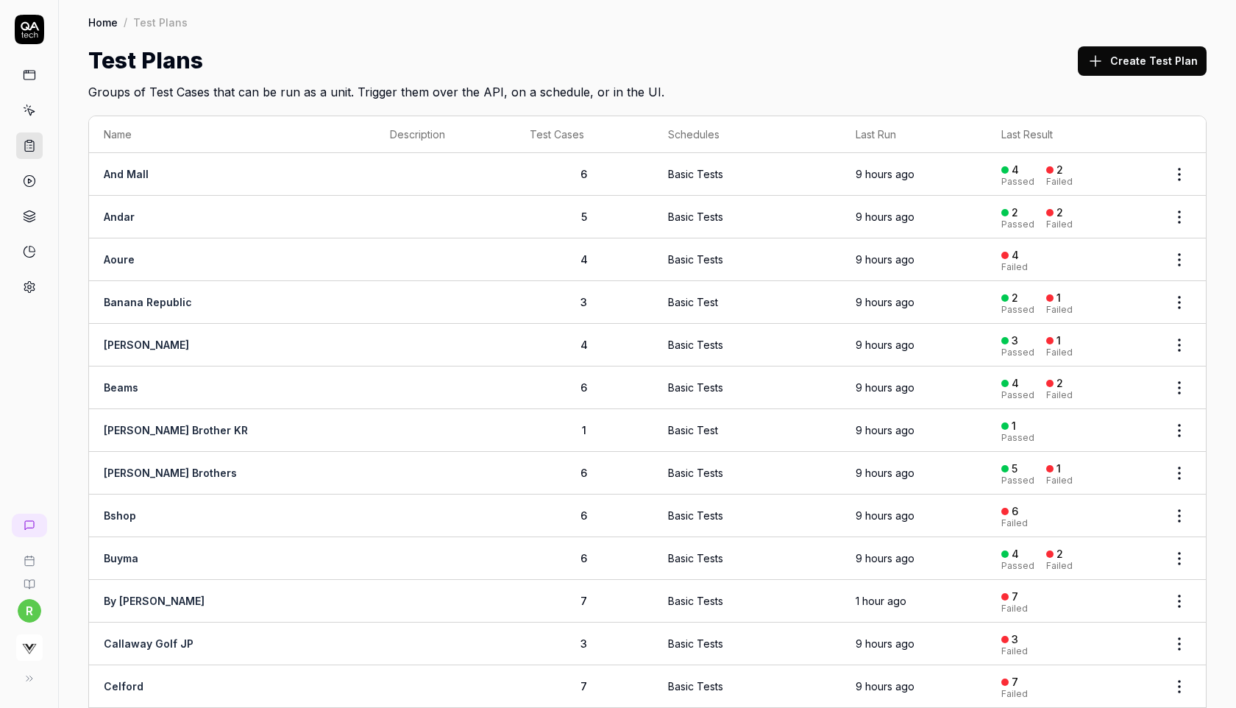
click at [1180, 257] on html "r Home / Test Plans Home / Test Plans Test Plans Create Test Plan Groups of Tes…" at bounding box center [618, 354] width 1236 height 708
click at [1020, 250] on html "r Home / Test Plans Home / Test Plans Test Plans Create Test Plan Groups of Tes…" at bounding box center [618, 354] width 1236 height 708
click at [131, 256] on link "Aoure" at bounding box center [119, 259] width 31 height 13
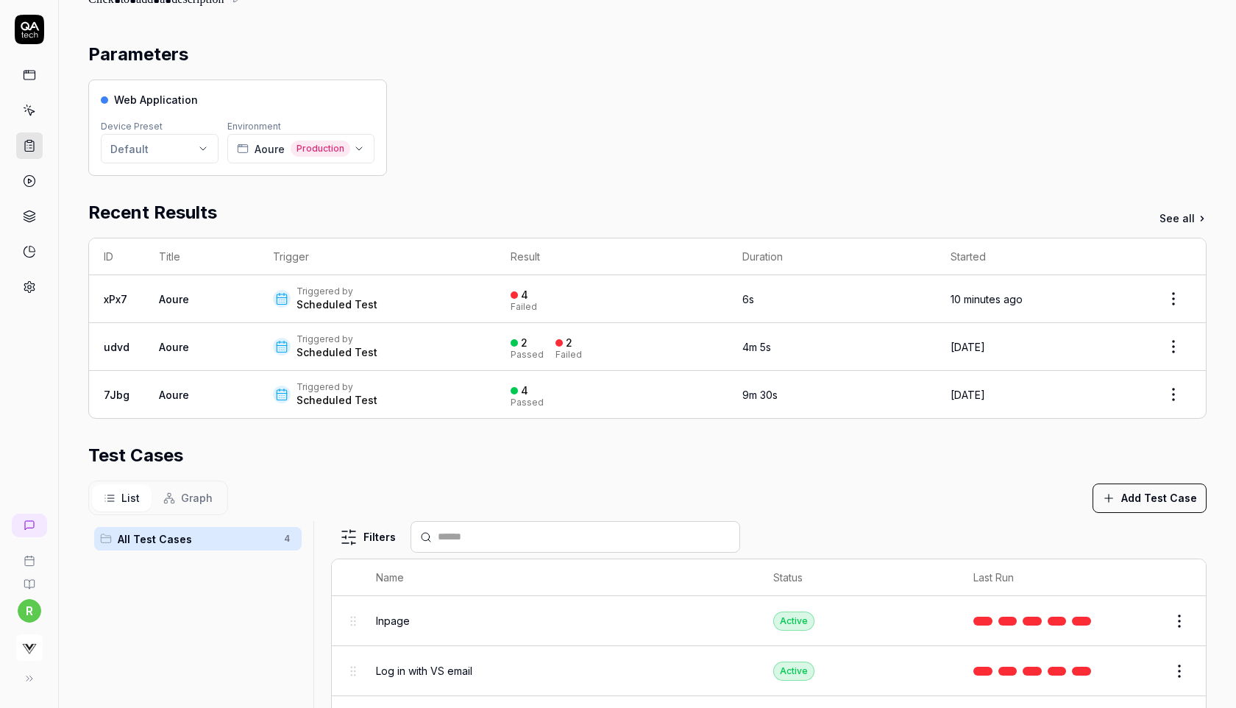
scroll to position [101, 0]
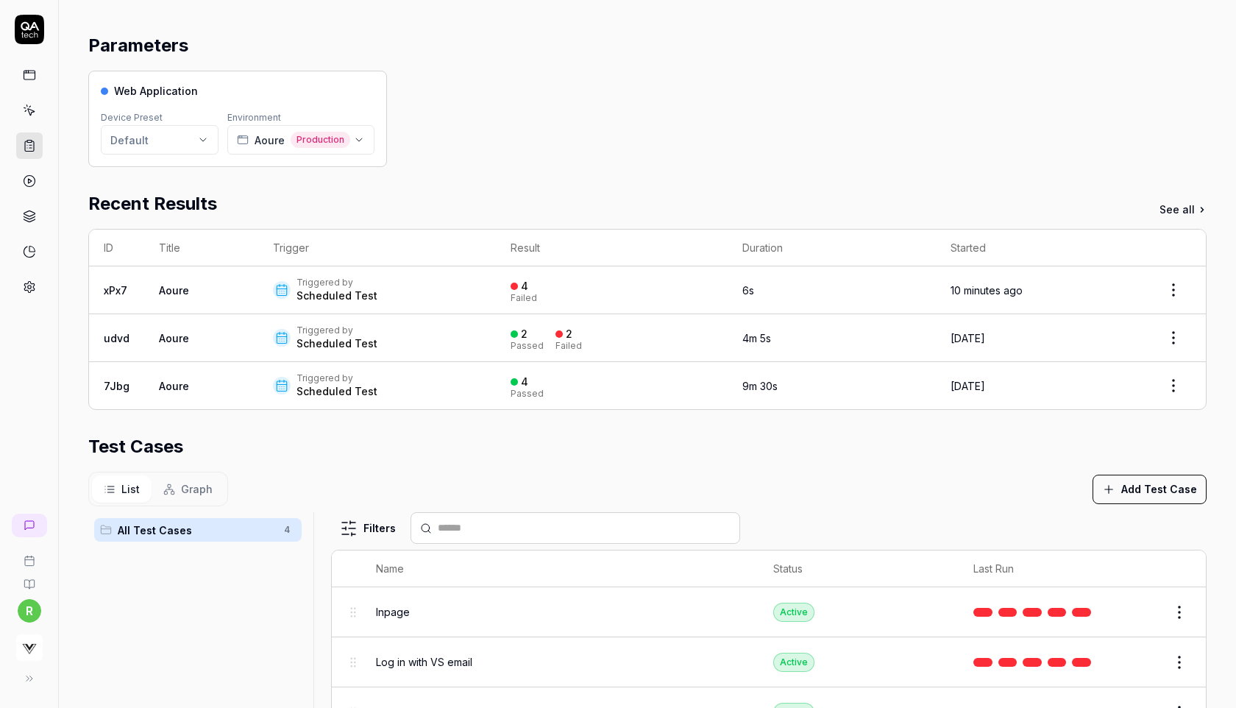
click at [595, 99] on div "Web Application Device Preset Default Environment Aoure Production" at bounding box center [647, 119] width 1118 height 96
click at [29, 146] on icon at bounding box center [29, 145] width 13 height 13
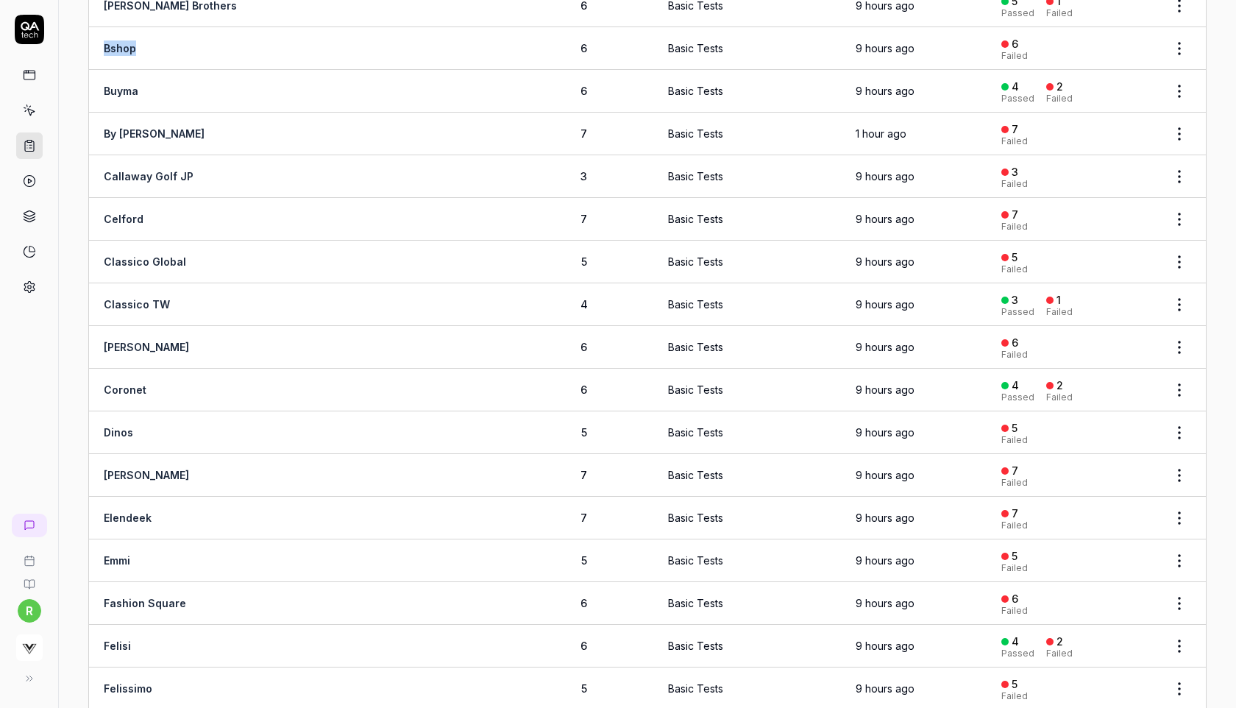
scroll to position [475, 0]
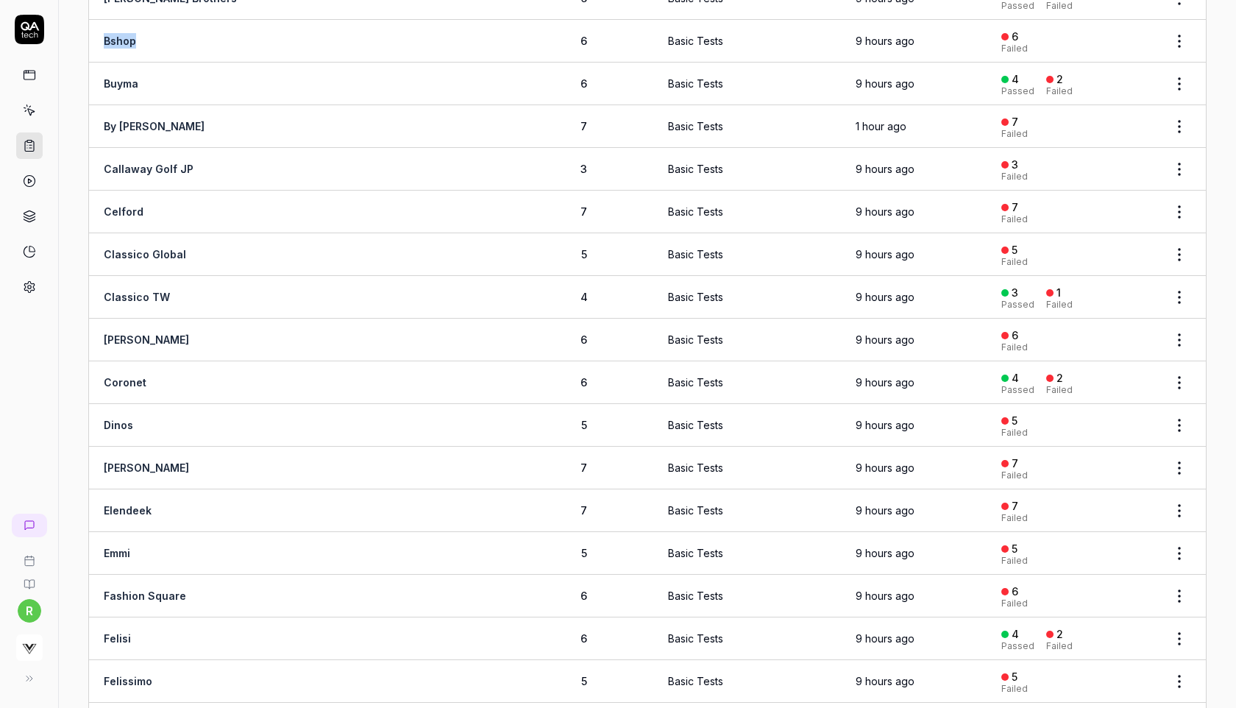
click at [1182, 411] on html "r Home / Test Plans Home / Test Plans Test Plans Create Test Plan Groups of Tes…" at bounding box center [618, 354] width 1236 height 708
click at [1100, 413] on html "r Home / Test Plans Home / Test Plans Test Plans Create Test Plan Groups of Tes…" at bounding box center [618, 354] width 1236 height 708
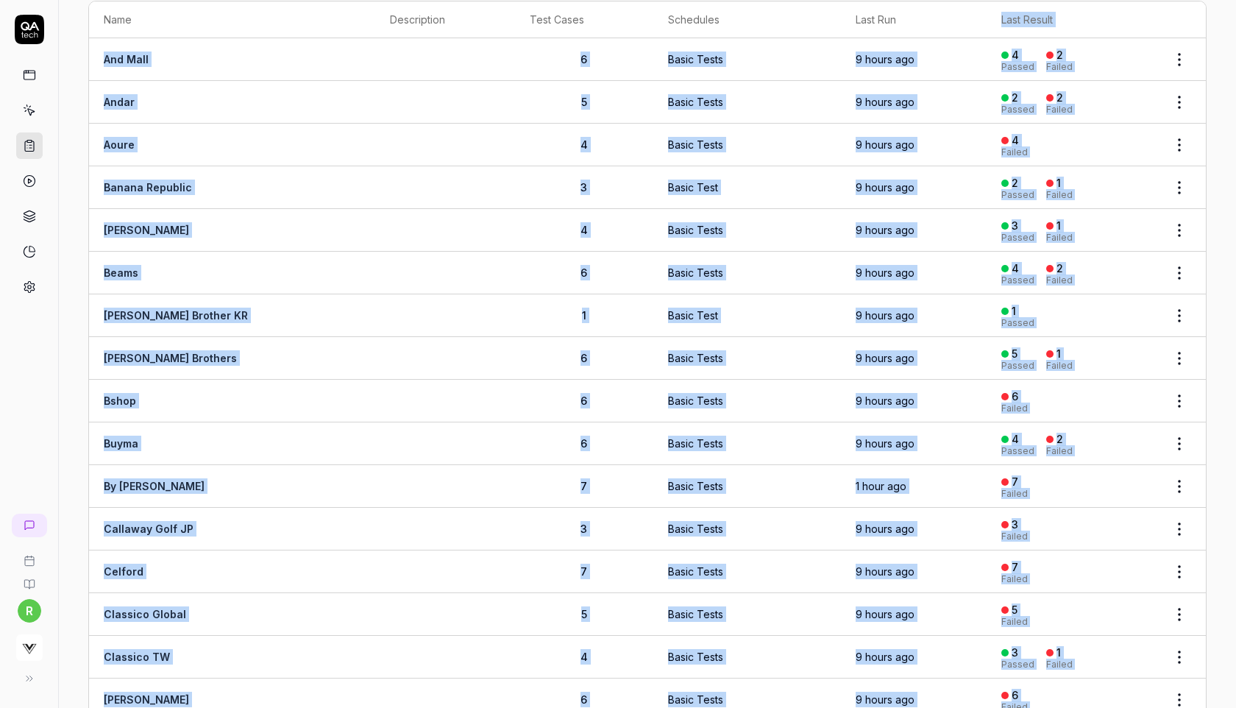
scroll to position [0, 0]
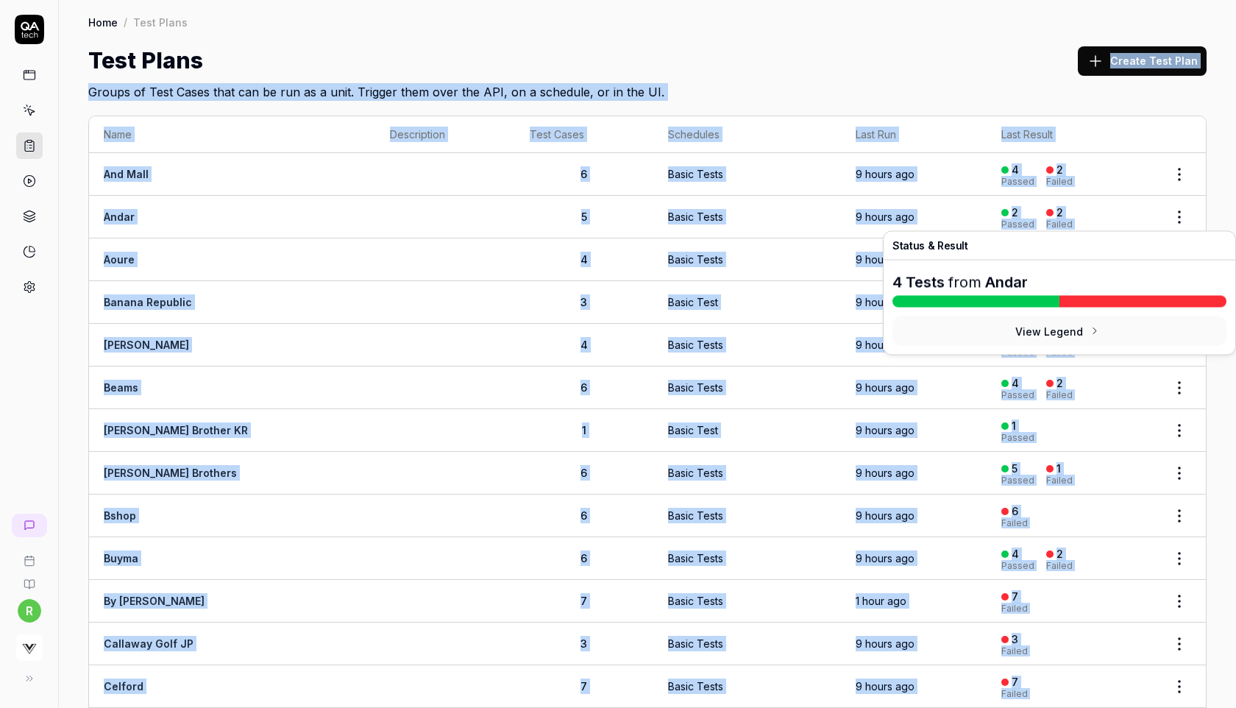
drag, startPoint x: 1100, startPoint y: 413, endPoint x: 956, endPoint y: 68, distance: 374.0
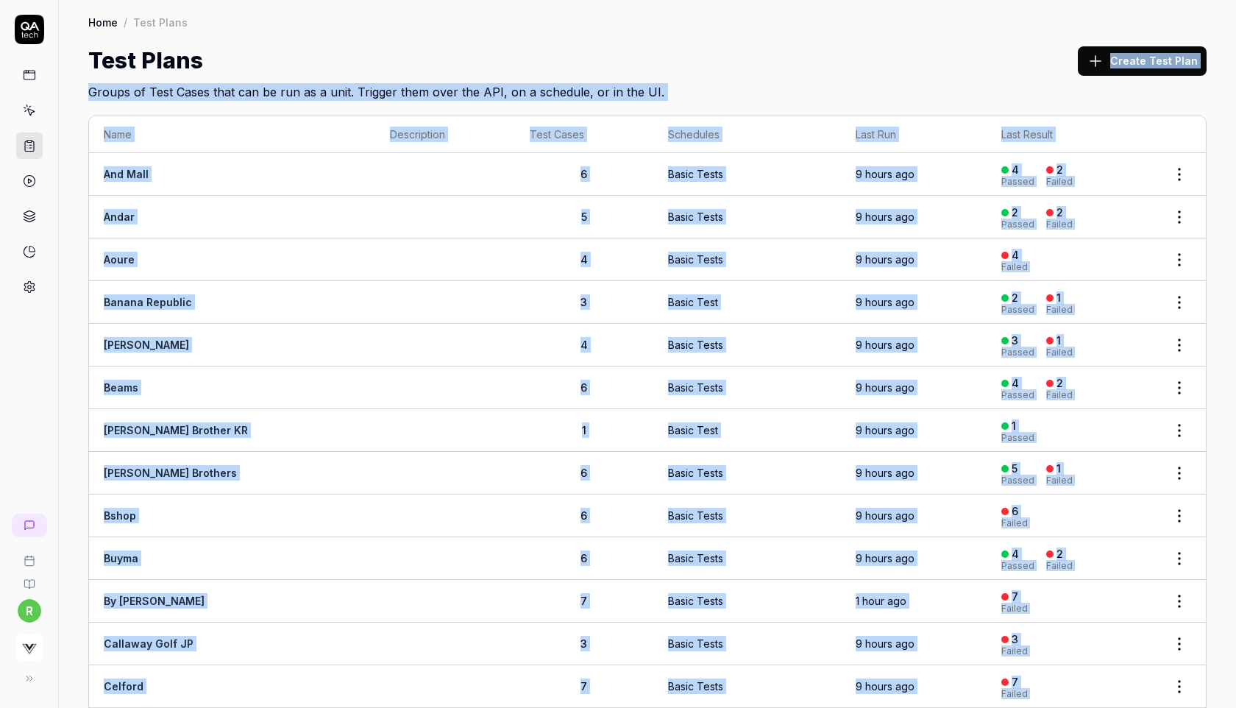
click at [956, 68] on div "Test Plans Create Test Plan" at bounding box center [647, 60] width 1118 height 33
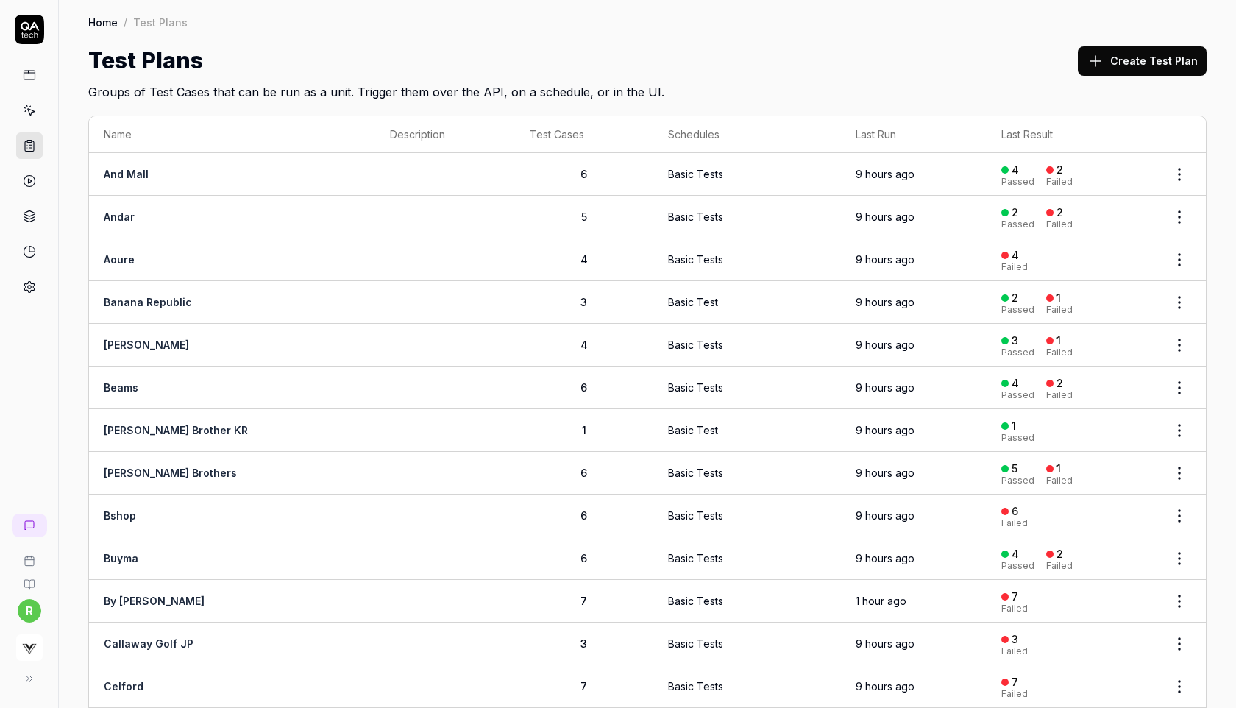
click at [956, 68] on div "Test Plans Create Test Plan" at bounding box center [647, 60] width 1118 height 33
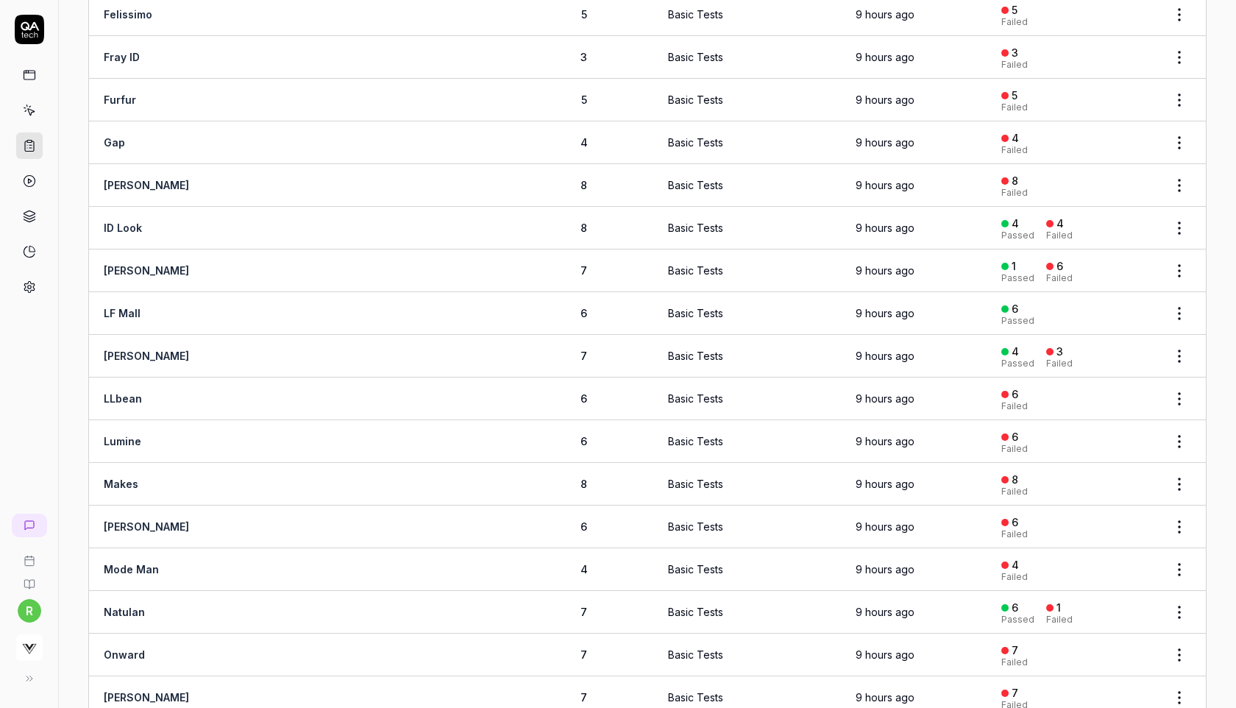
scroll to position [1147, 0]
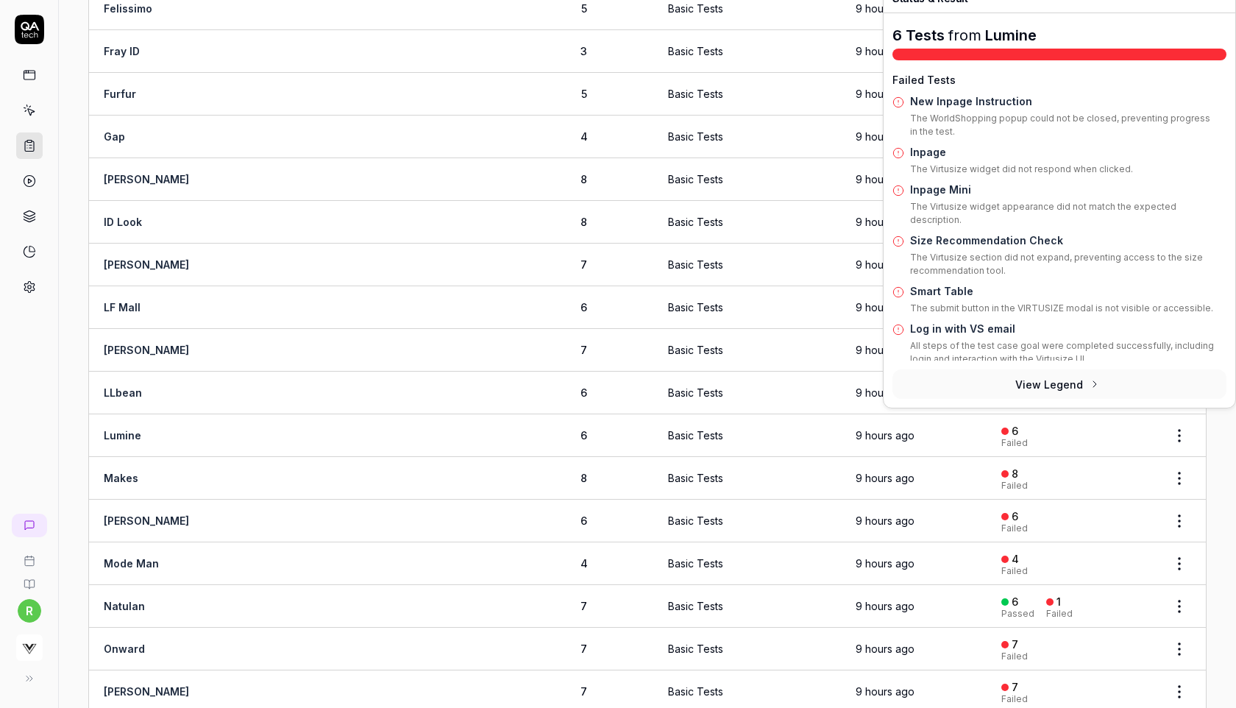
click at [1179, 380] on button "View Legend" at bounding box center [1059, 383] width 334 height 29
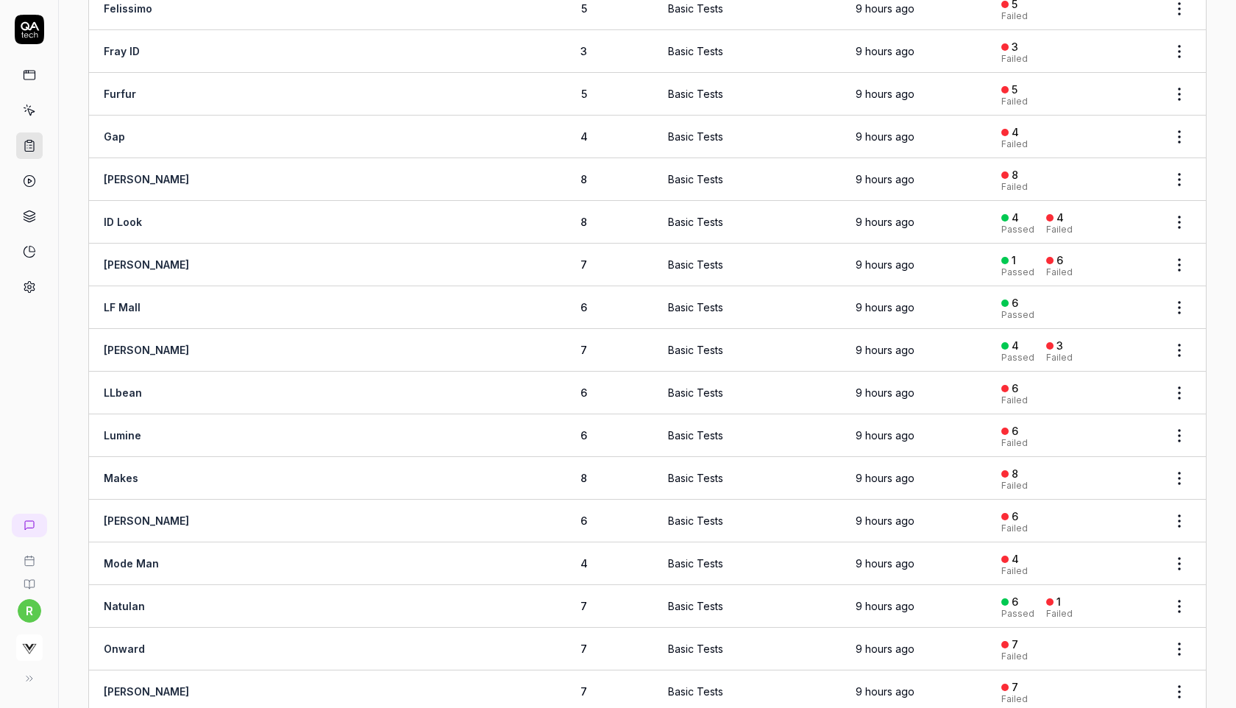
click at [1183, 386] on body "r Home / Test Plans Home / Test Plans Test Plans Create Test Plan Groups of Tes…" at bounding box center [618, 354] width 1236 height 708
click at [26, 181] on icon at bounding box center [29, 180] width 13 height 13
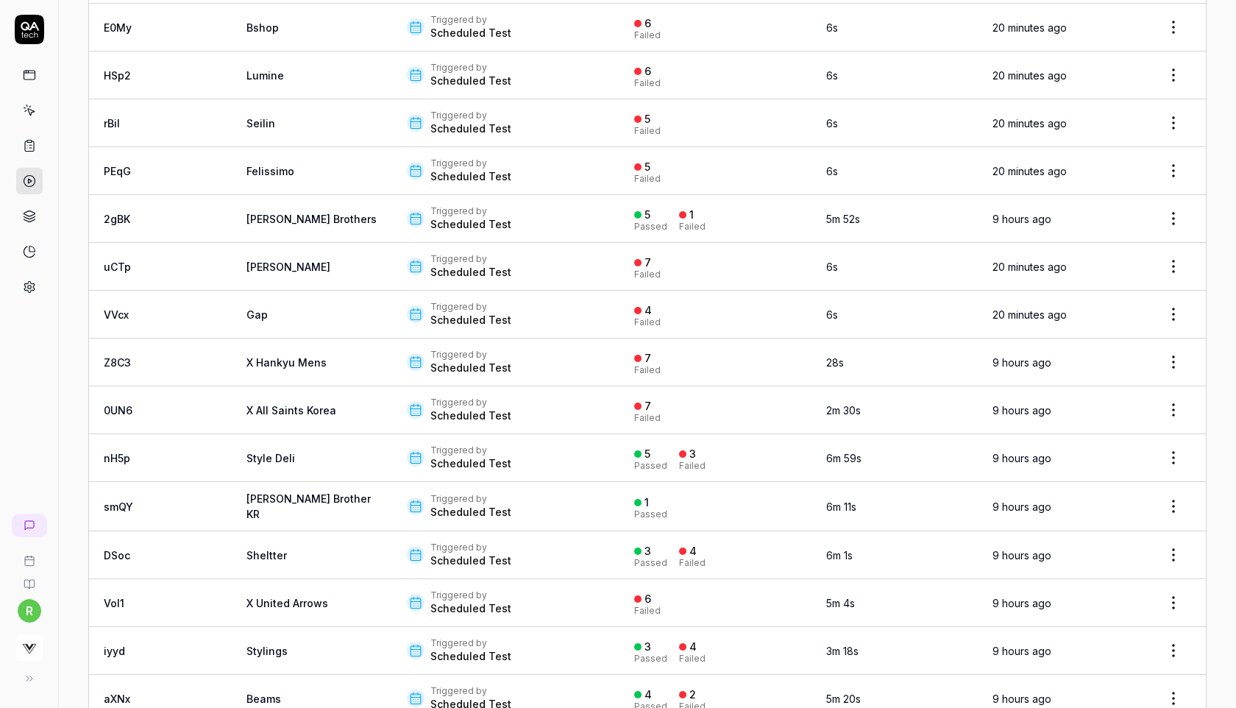
scroll to position [1595, 0]
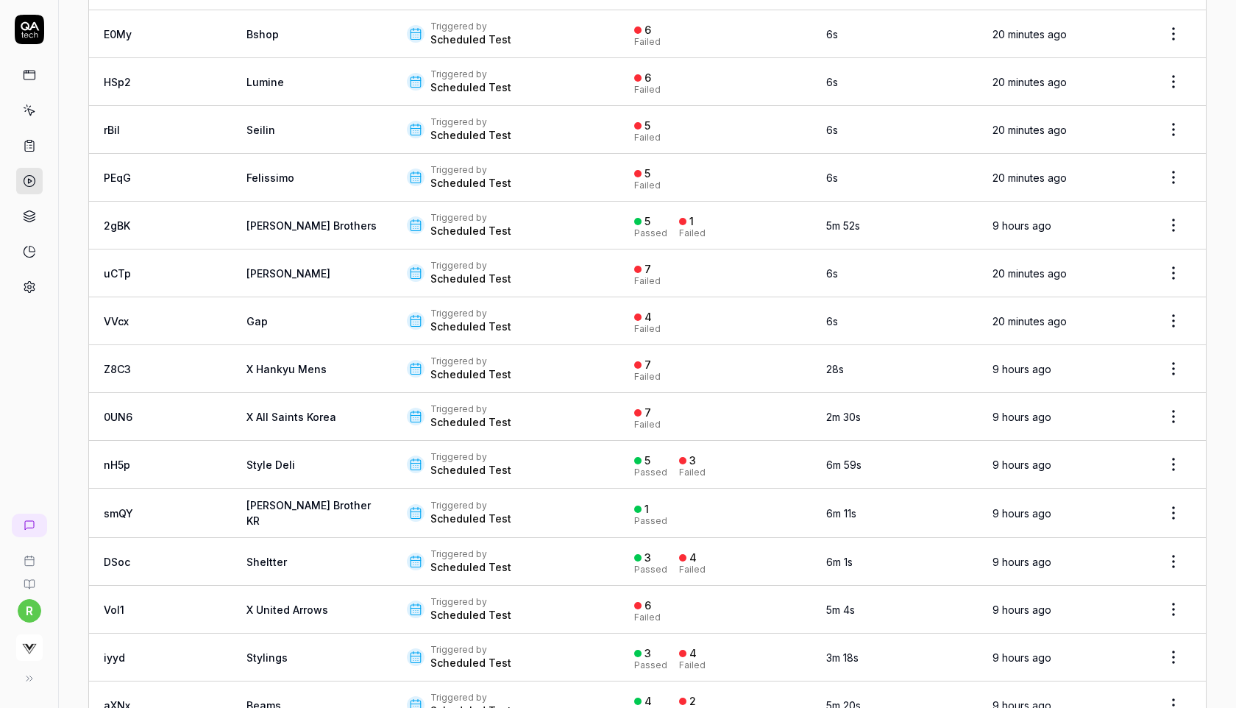
click at [1176, 305] on html "r Home / Results Home / Results Results Run Tests Filters ID Title Trigger Resu…" at bounding box center [618, 354] width 1236 height 708
click at [1136, 371] on div "Rerun tests" at bounding box center [1131, 374] width 127 height 32
click at [1181, 256] on html "r Home / Results Home / Results Results Run Tests Filters ID Title Trigger Resu…" at bounding box center [618, 354] width 1236 height 708
click at [1134, 325] on div "Rerun tests" at bounding box center [1131, 327] width 127 height 32
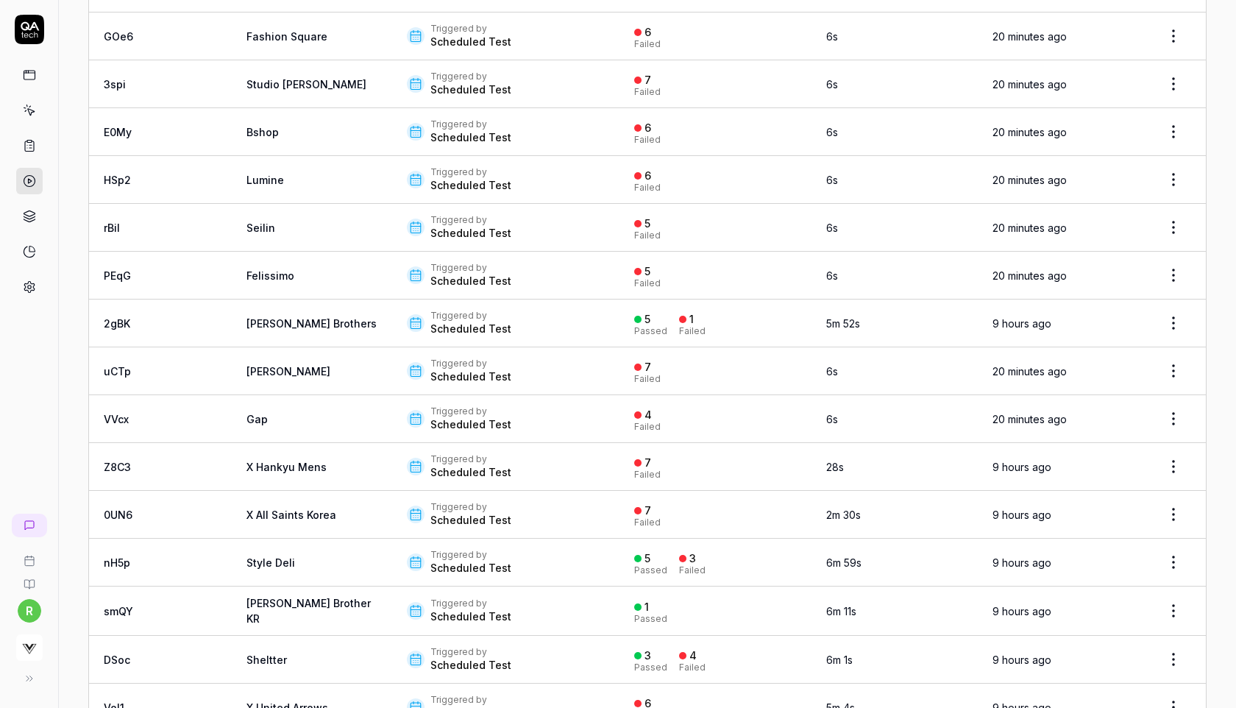
scroll to position [1488, 0]
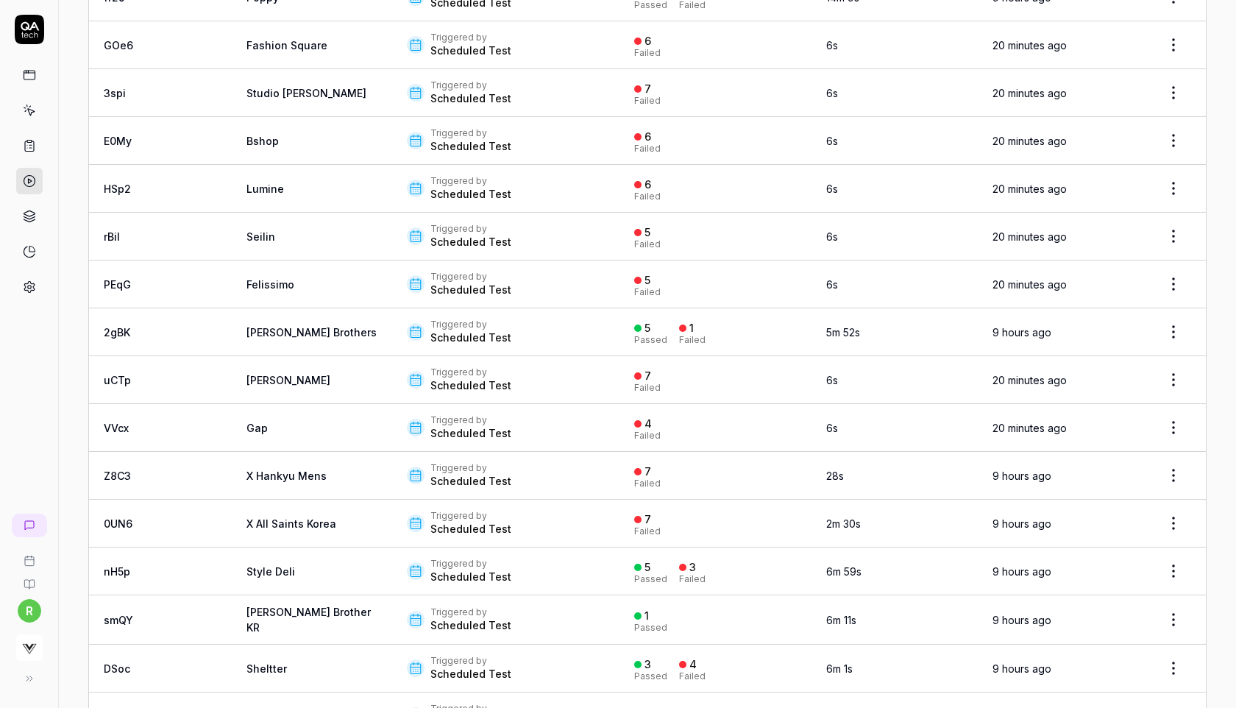
click at [1172, 268] on html "r Home / Results Home / Results Results Run Tests Filters ID Title Trigger Resu…" at bounding box center [618, 354] width 1236 height 708
click at [1121, 347] on div "Rerun tests" at bounding box center [1131, 339] width 127 height 32
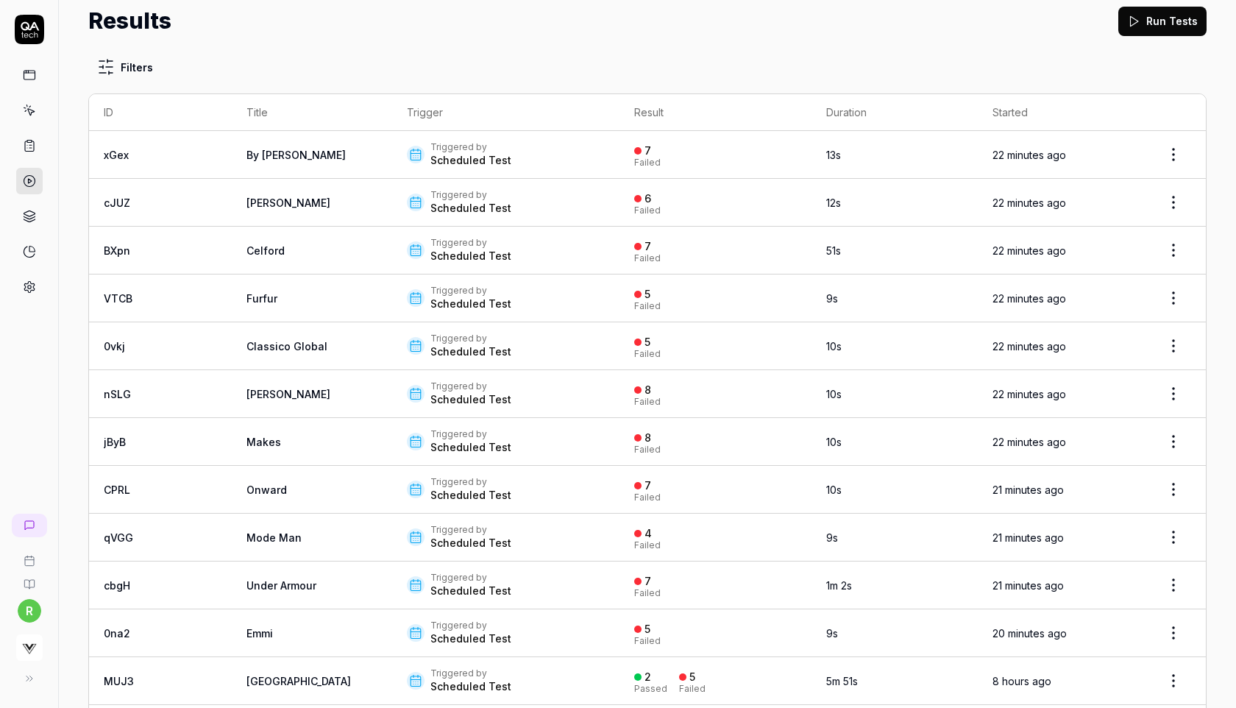
scroll to position [0, 0]
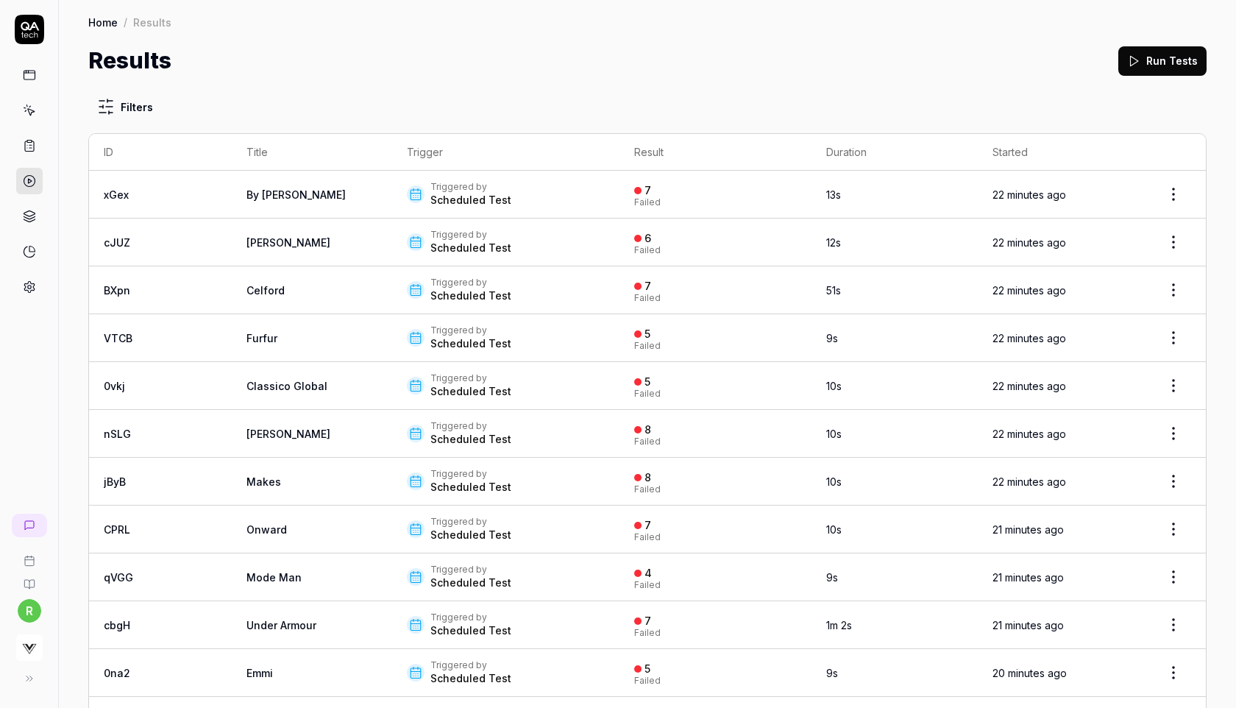
click at [1129, 61] on icon at bounding box center [1133, 60] width 13 height 13
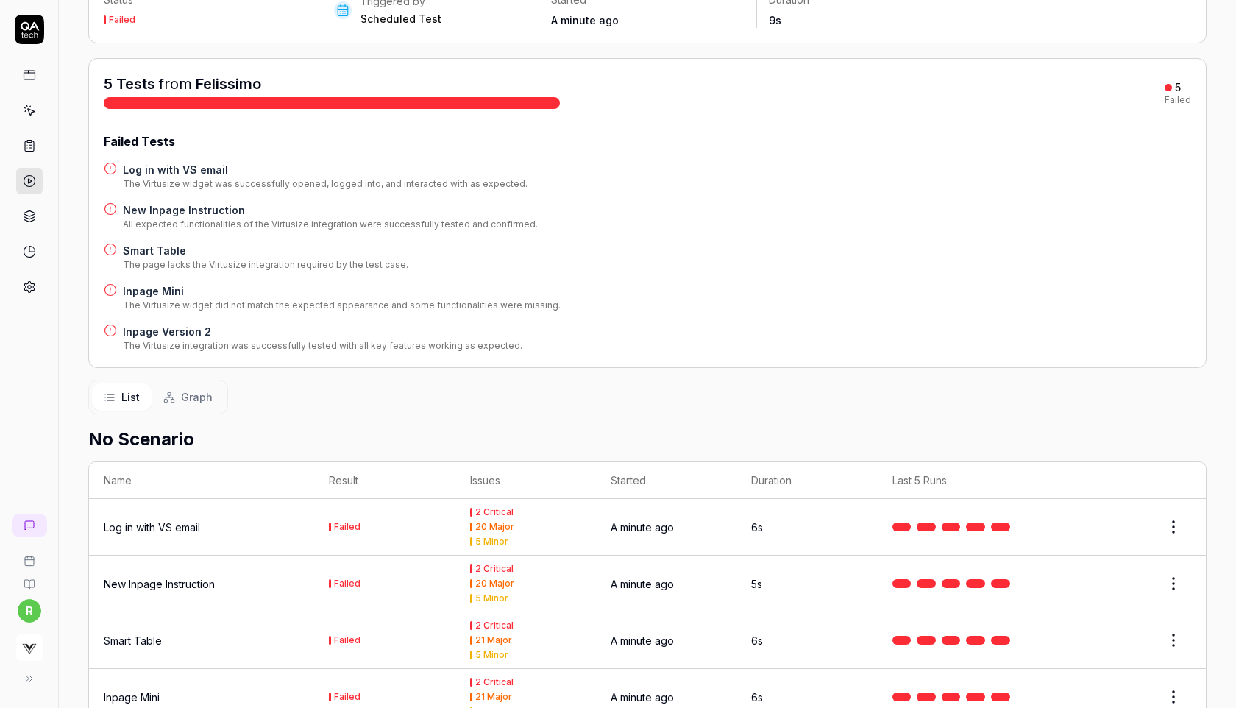
scroll to position [214, 0]
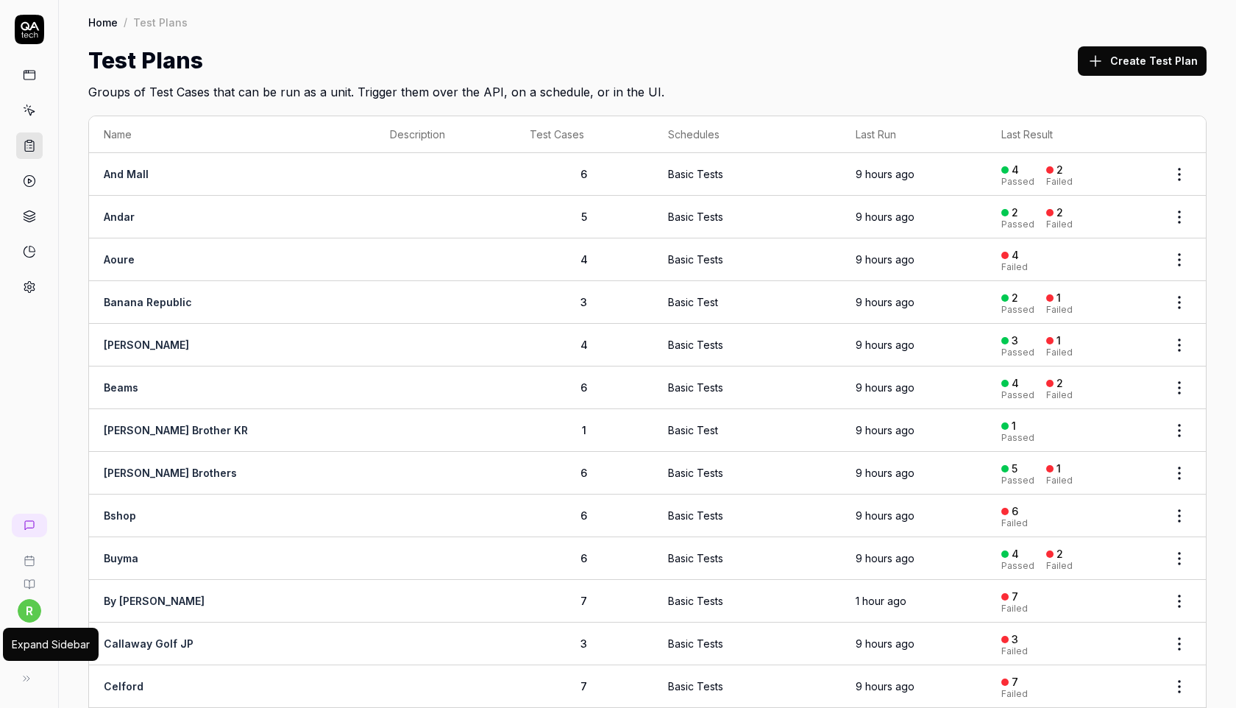
click at [26, 680] on icon at bounding box center [27, 678] width 12 height 12
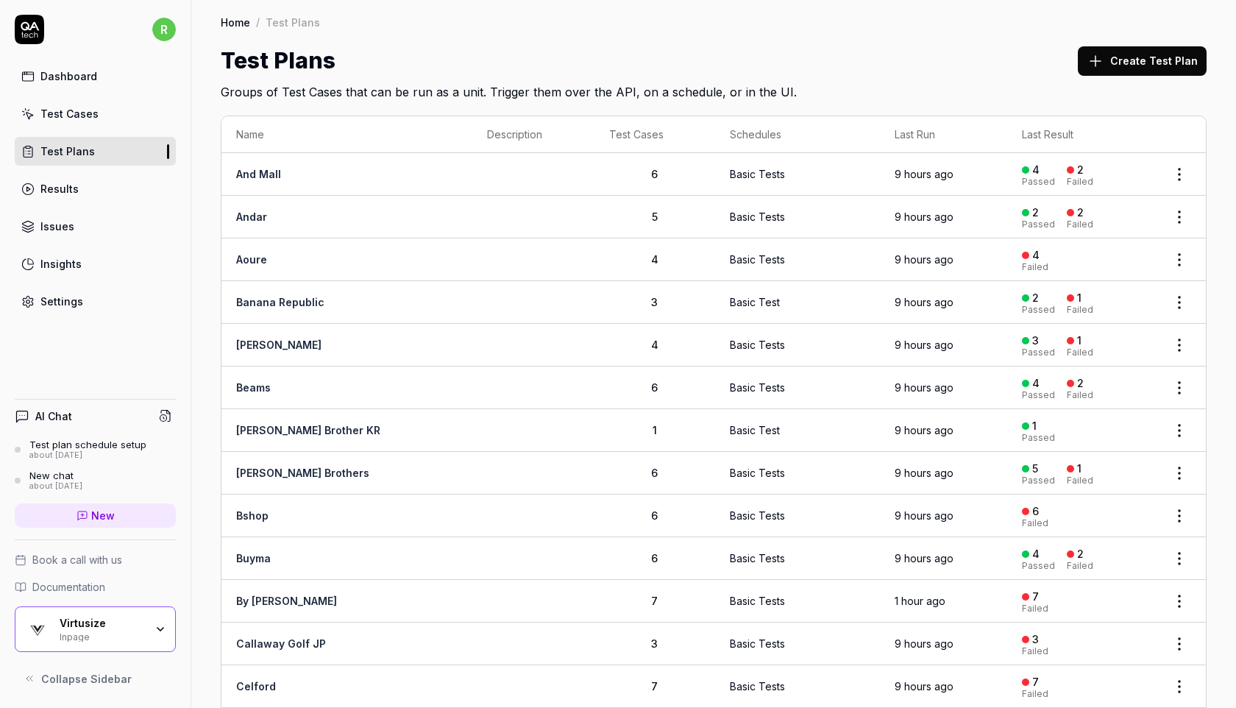
click at [87, 623] on div "Virtusize" at bounding box center [102, 623] width 85 height 13
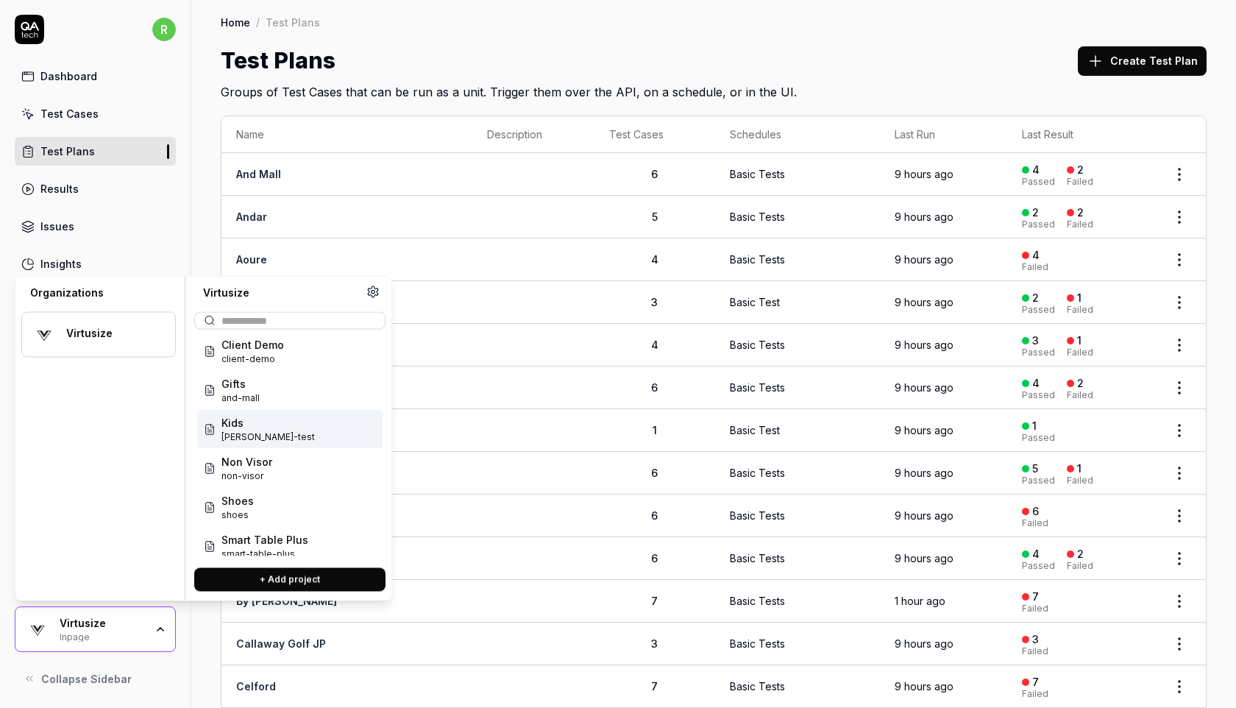
scroll to position [79, 0]
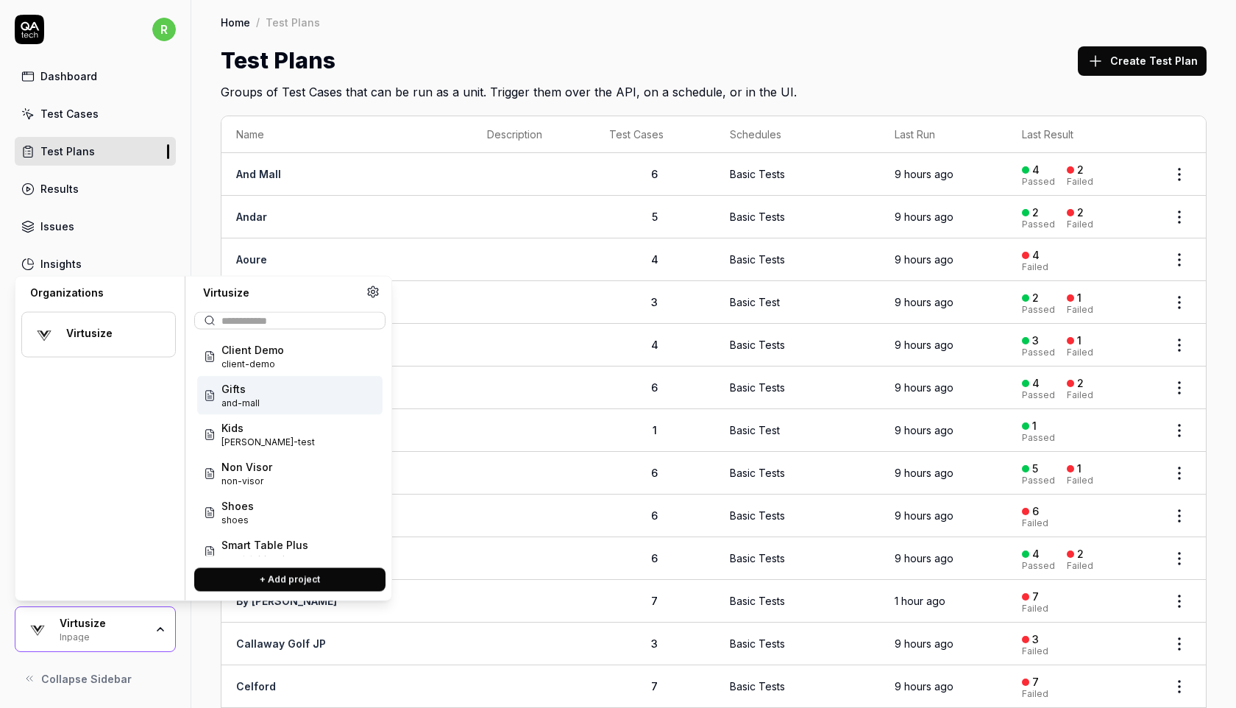
click at [265, 398] on div "Gifts and-mall" at bounding box center [289, 395] width 185 height 39
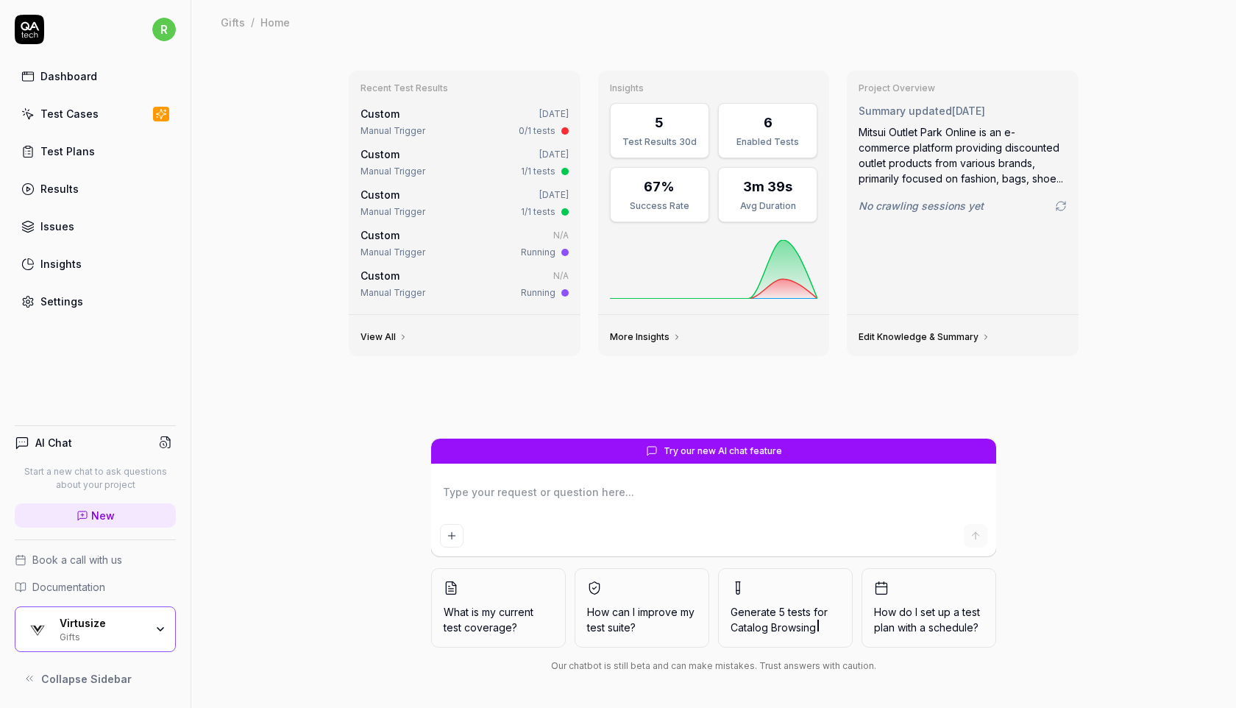
click at [116, 118] on link "Test Cases" at bounding box center [95, 113] width 161 height 29
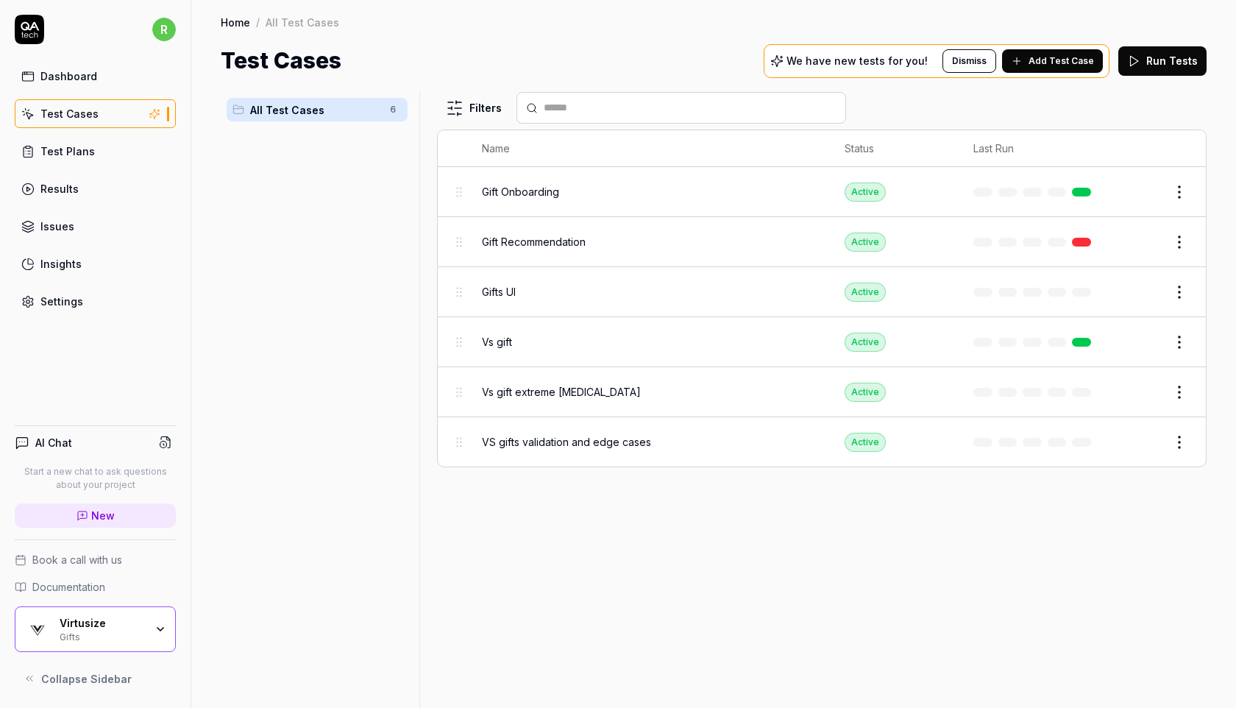
click at [1160, 63] on button "Run Tests" at bounding box center [1162, 60] width 88 height 29
click at [76, 629] on div "Virtusize" at bounding box center [102, 623] width 85 height 13
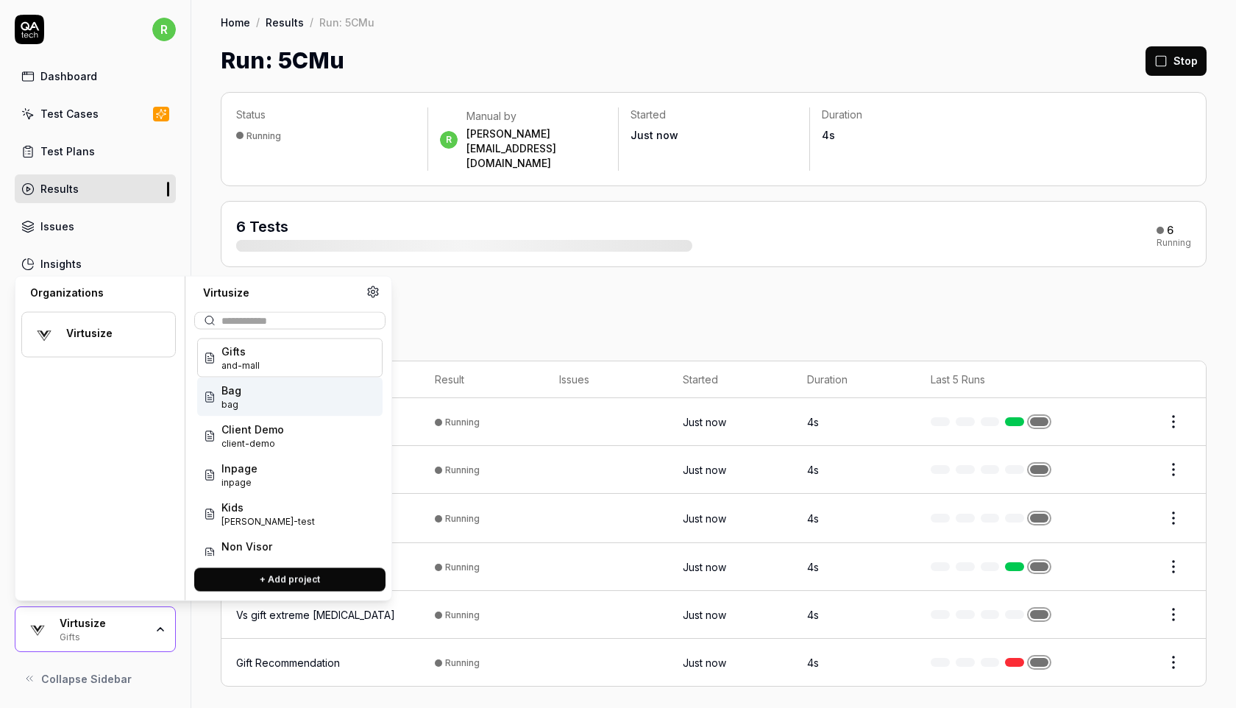
click at [288, 405] on div "Bag bag" at bounding box center [289, 396] width 185 height 39
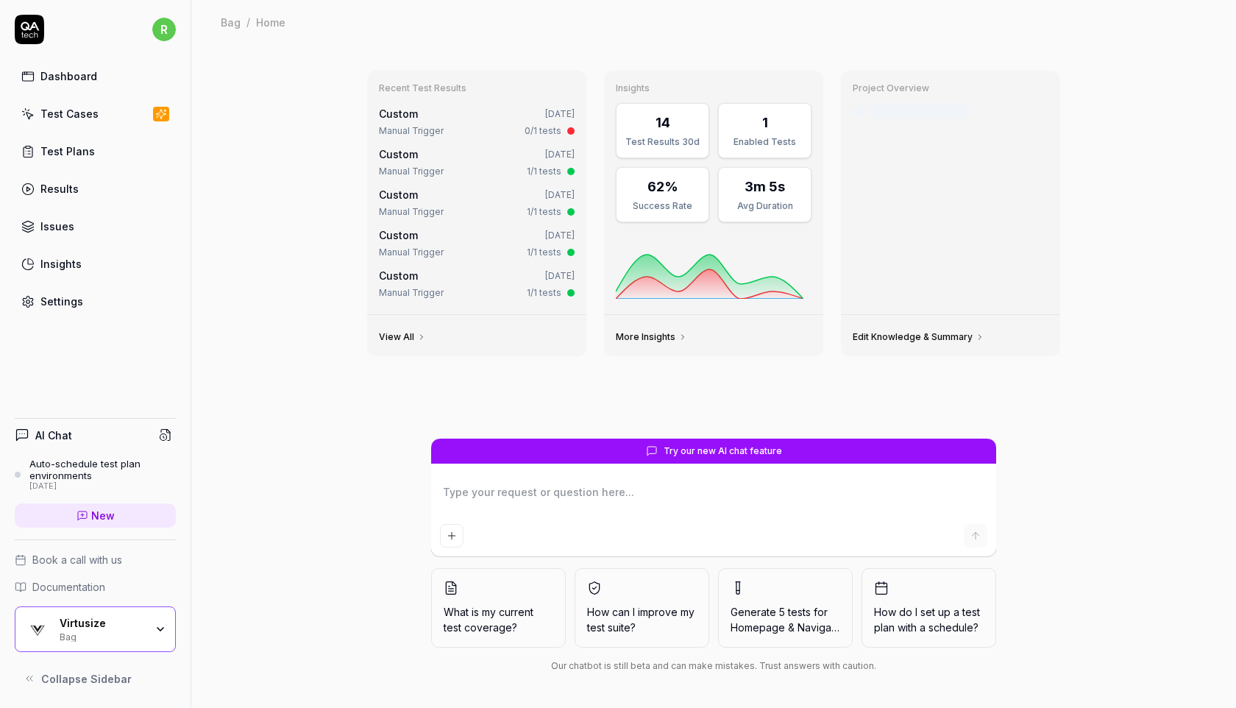
click at [129, 120] on link "Test Cases" at bounding box center [95, 113] width 161 height 29
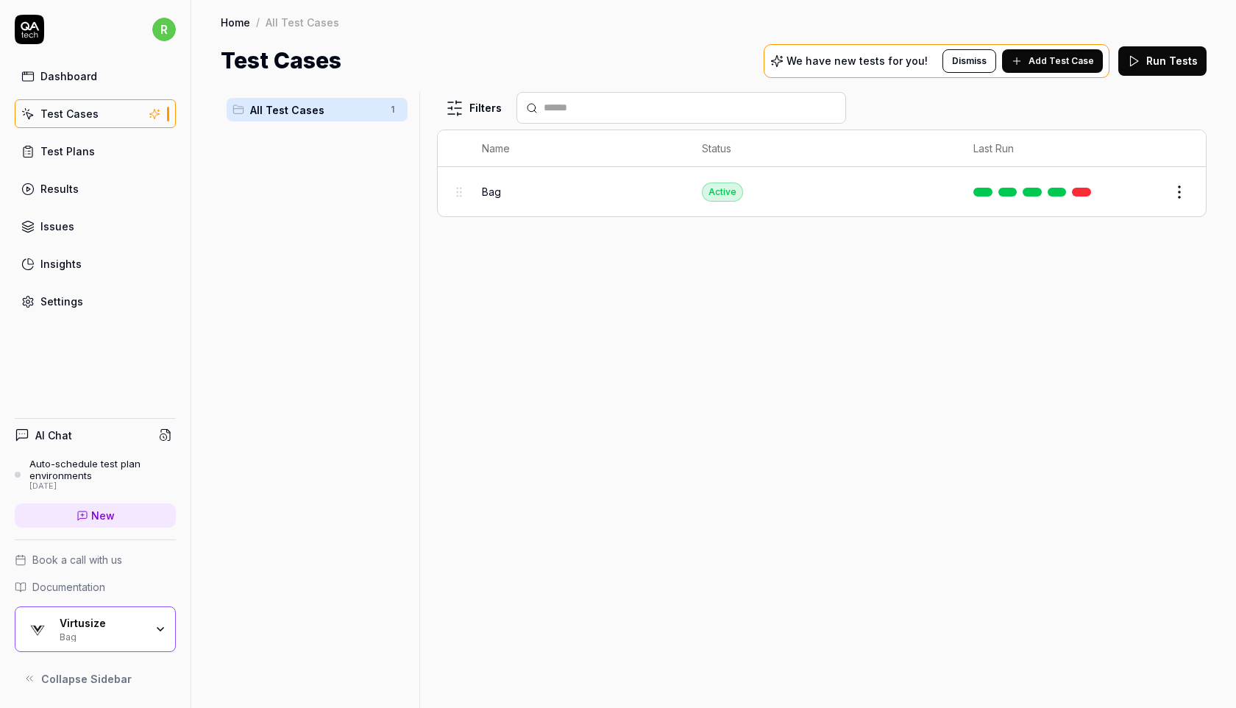
click at [1165, 60] on button "Run Tests" at bounding box center [1162, 60] width 88 height 29
click at [80, 639] on div "Bag" at bounding box center [102, 636] width 85 height 12
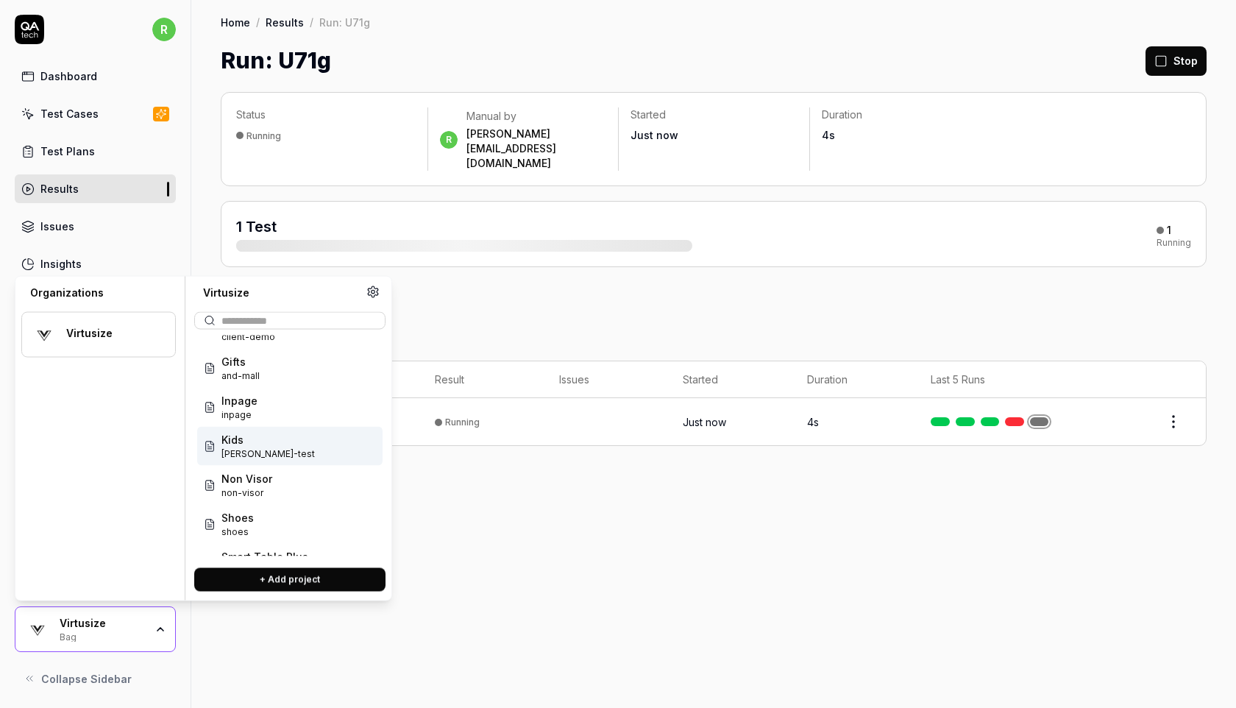
scroll to position [73, 0]
click at [274, 467] on div "Non Visor non-visor" at bounding box center [289, 480] width 185 height 39
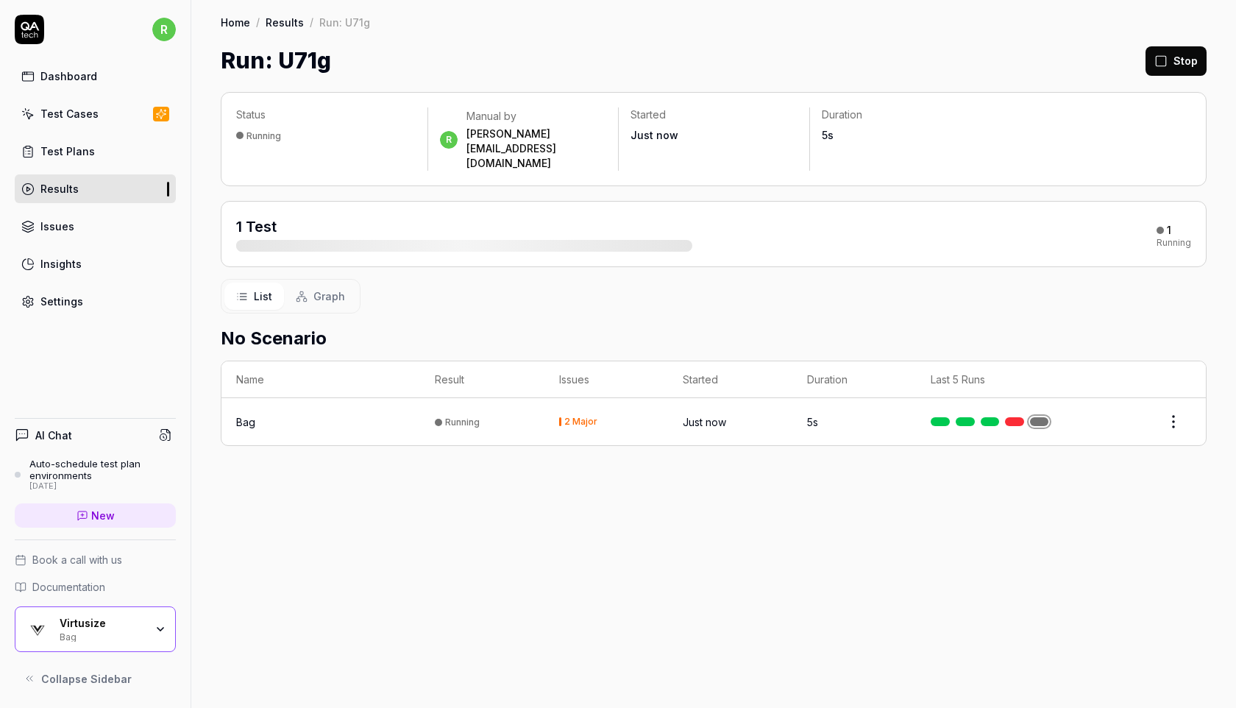
click at [274, 467] on div "Status Running r Manual by rachel.fabrigar@virtusize.com Started Just now Durat…" at bounding box center [713, 392] width 1045 height 631
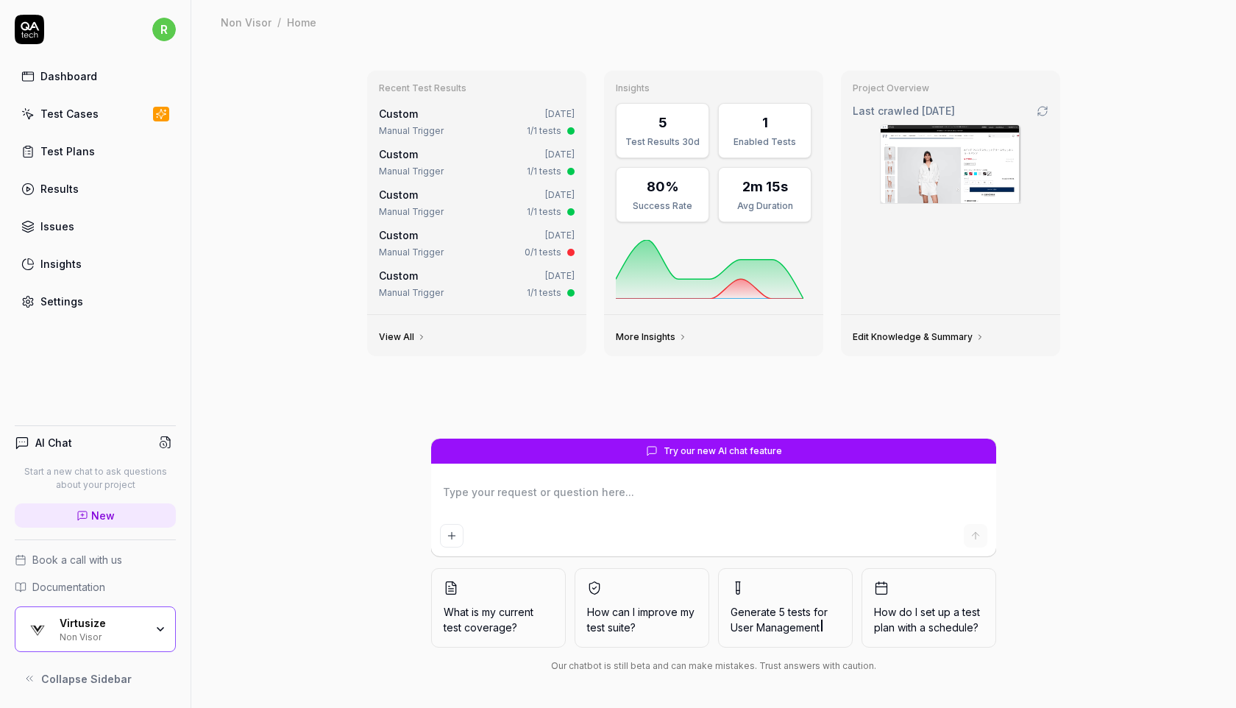
click at [120, 107] on link "Test Cases" at bounding box center [95, 113] width 161 height 29
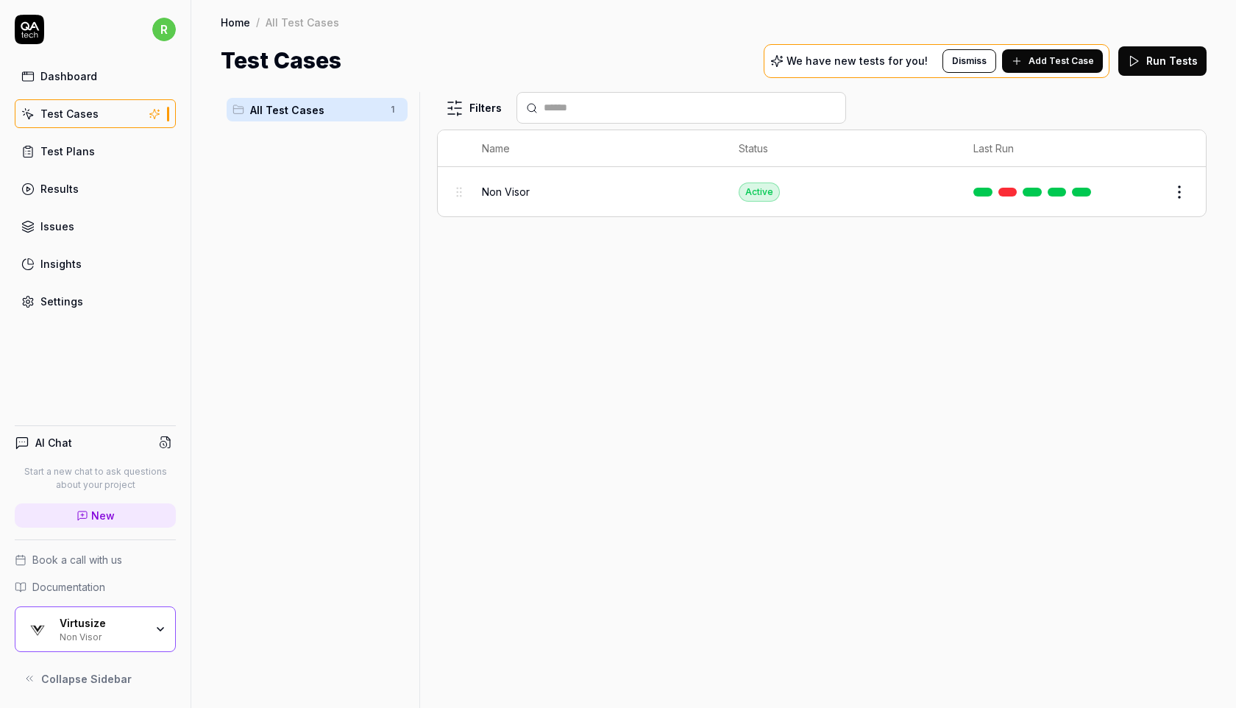
click at [1140, 65] on icon at bounding box center [1133, 60] width 13 height 13
click at [59, 636] on div "Virtusize Non Visor" at bounding box center [95, 629] width 161 height 46
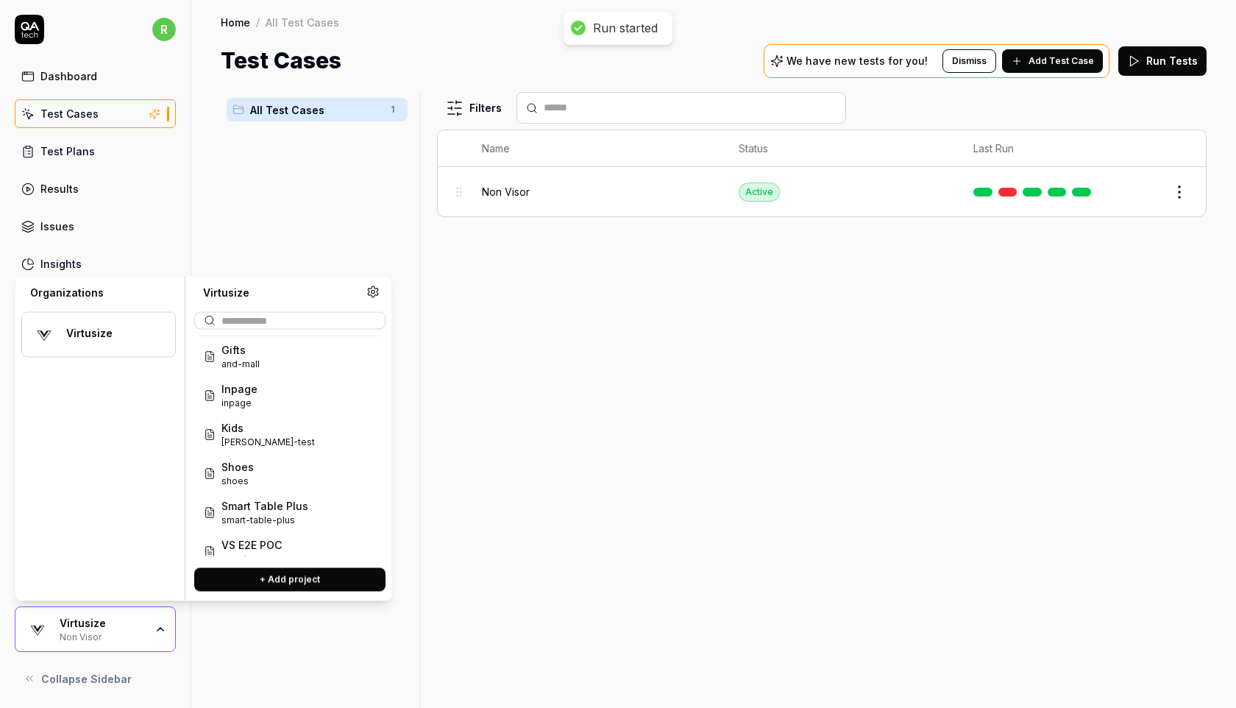
scroll to position [116, 0]
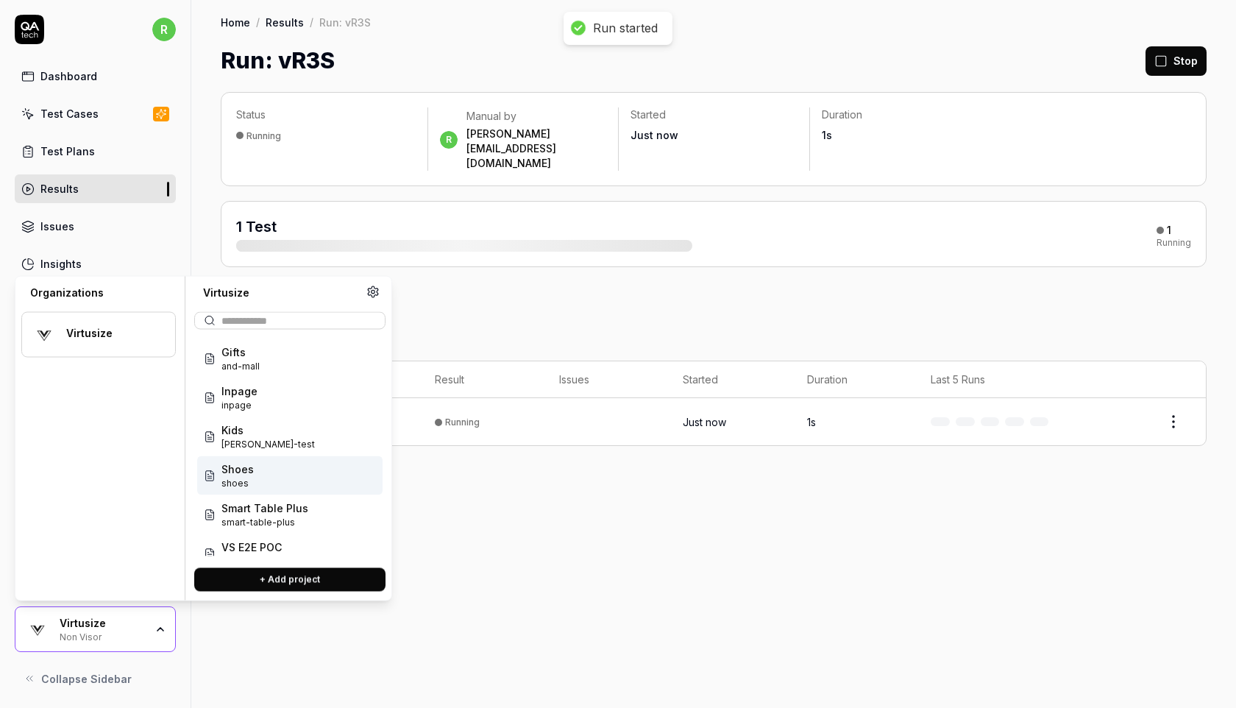
click at [279, 475] on div "Shoes shoes" at bounding box center [289, 475] width 185 height 39
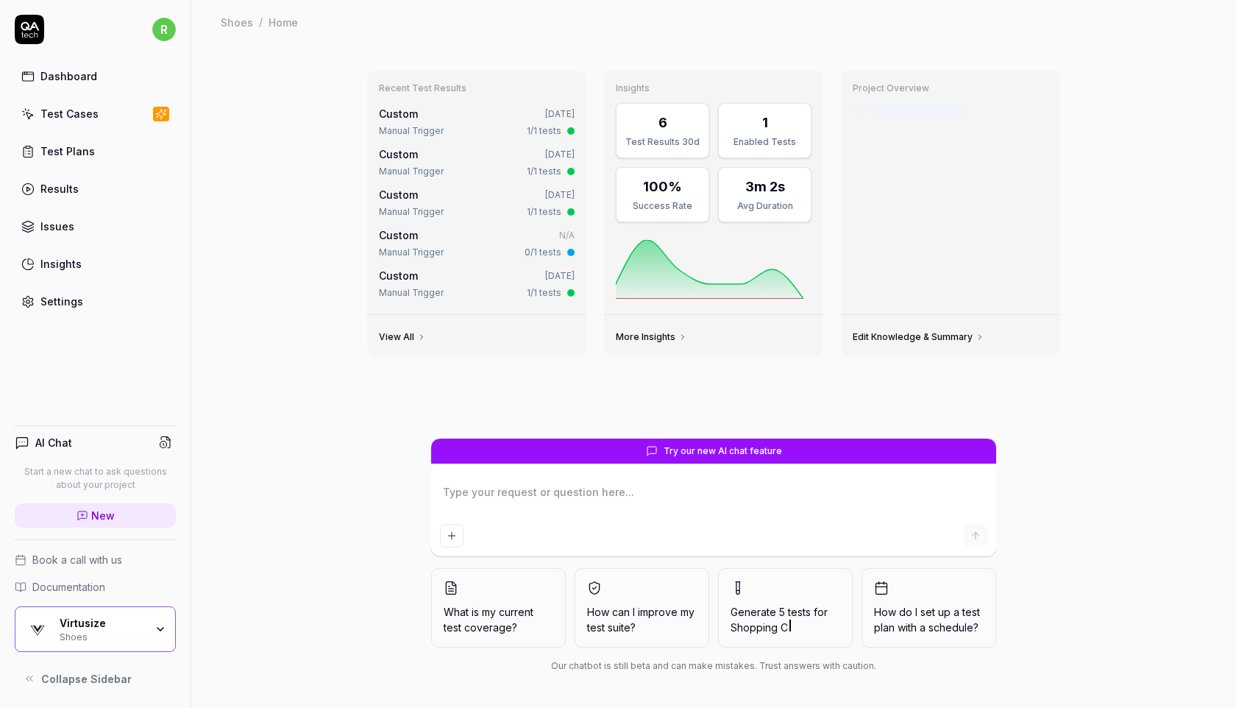
click at [131, 115] on link "Test Cases" at bounding box center [95, 113] width 161 height 29
type textarea "*"
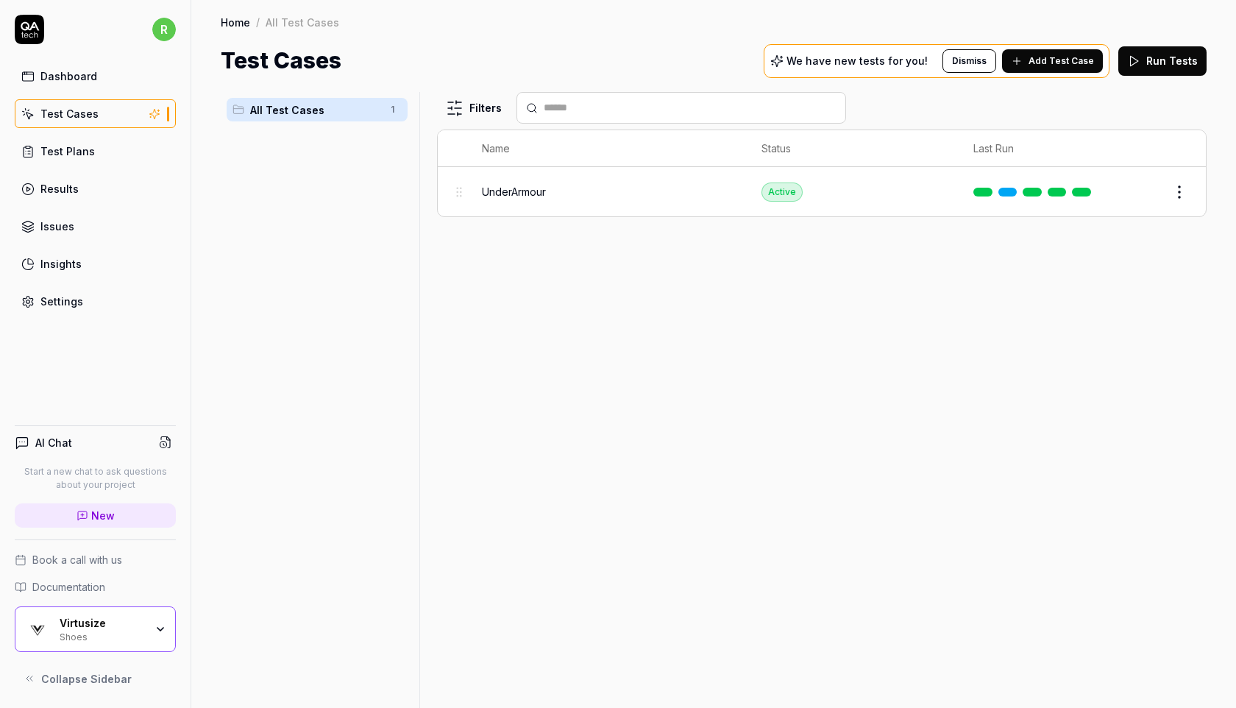
click at [1157, 56] on button "Run Tests" at bounding box center [1162, 60] width 88 height 29
